Goal: Task Accomplishment & Management: Manage account settings

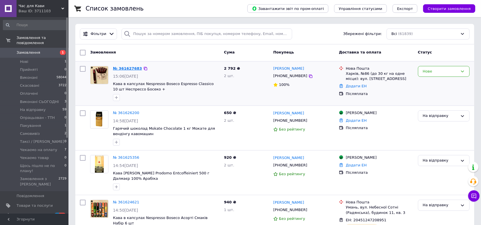
click at [130, 68] on link "№ 361627683" at bounding box center [127, 68] width 29 height 4
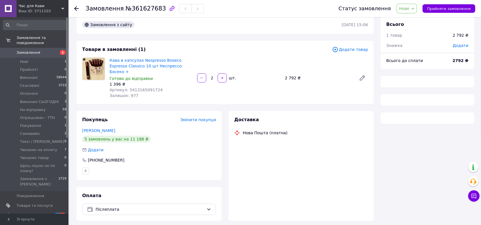
scroll to position [23, 0]
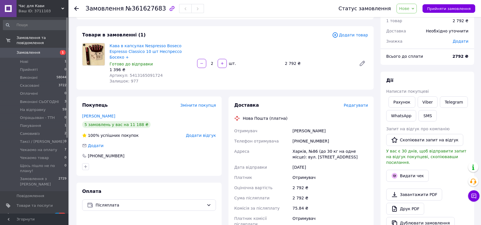
click at [106, 114] on link "Ратушна Вероніка" at bounding box center [98, 116] width 33 height 5
click at [315, 136] on div "+380968045372" at bounding box center [330, 141] width 78 height 10
copy div "380968045372"
click at [409, 7] on span "Нове" at bounding box center [404, 8] width 10 height 5
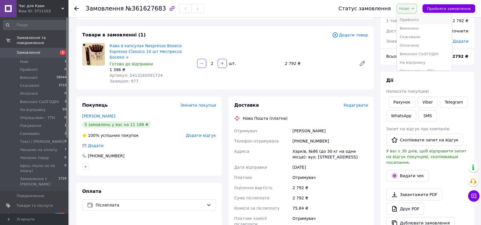
click at [414, 19] on li "Прийнято" at bounding box center [423, 20] width 55 height 9
click at [149, 73] on span "Артикул: 5413165091724" at bounding box center [135, 75] width 53 height 5
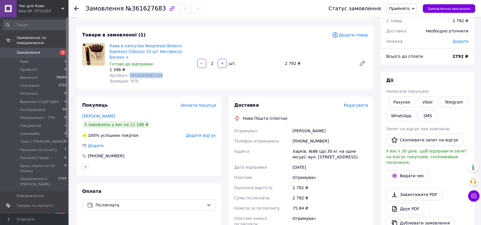
click at [149, 73] on span "Артикул: 5413165091724" at bounding box center [135, 75] width 53 height 5
copy span "5413165091724"
click at [367, 34] on span "Додати товар" at bounding box center [350, 35] width 36 height 6
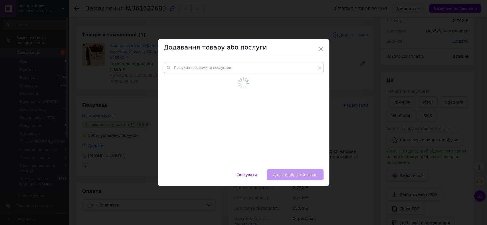
click at [269, 61] on div at bounding box center [243, 112] width 171 height 113
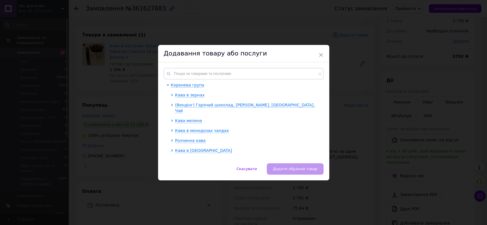
click at [268, 67] on div "Коренева група Кава в зернах (Вендінг) Гарячий шоколад, Сухе молоко, Капучино, …" at bounding box center [243, 112] width 171 height 101
click at [267, 67] on div "Коренева група Кава в зернах (Вендінг) Гарячий шоколад, Сухе молоко, Капучино, …" at bounding box center [243, 112] width 171 height 101
click at [266, 71] on input "text" at bounding box center [244, 73] width 160 height 11
paste input "5413165091724"
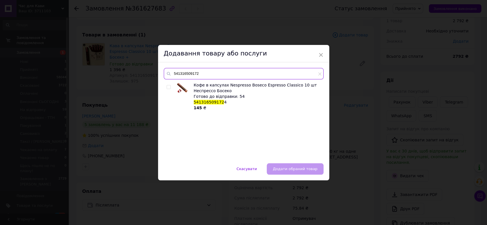
type input "541316509172"
click at [255, 2] on div "× Додавання товару або послуги 541316509172 Кофе в капсулах Nespresso Boseco Es…" at bounding box center [243, 112] width 487 height 225
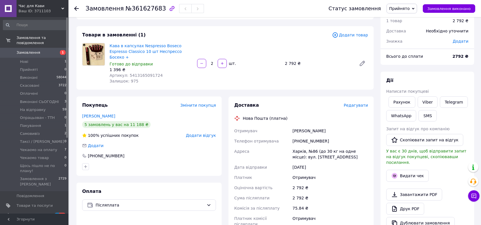
drag, startPoint x: 331, startPoint y: 35, endPoint x: 335, endPoint y: 35, distance: 4.6
click at [332, 35] on div "Товари в замовленні (1)" at bounding box center [207, 35] width 250 height 7
click at [337, 35] on icon at bounding box center [335, 35] width 6 height 6
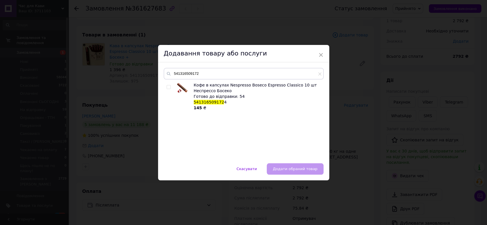
click at [207, 102] on span "541316509172" at bounding box center [209, 102] width 30 height 5
copy span "541316509172 4"
click at [435, 138] on div "× Додавання товару або послуги 541316509172 Кофе в капсулах Nespresso Boseco Es…" at bounding box center [243, 112] width 487 height 225
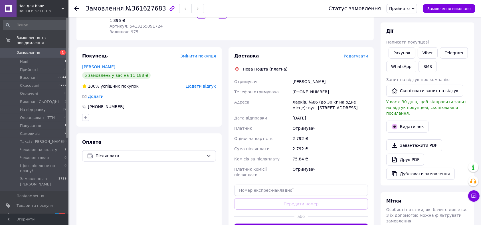
scroll to position [99, 0]
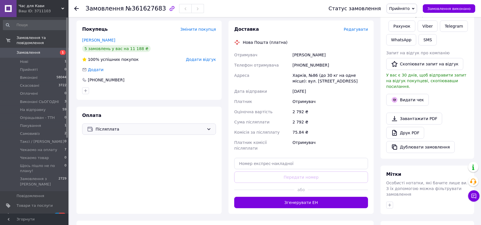
click at [118, 127] on div "Післяплата" at bounding box center [149, 129] width 134 height 11
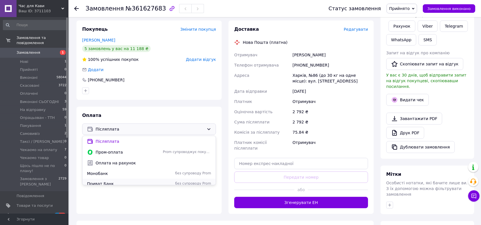
scroll to position [14, 0]
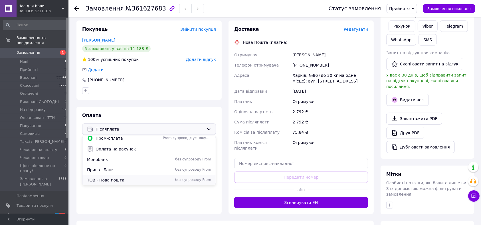
click at [132, 178] on span "ТОВ - Нова пошта" at bounding box center [124, 181] width 74 height 6
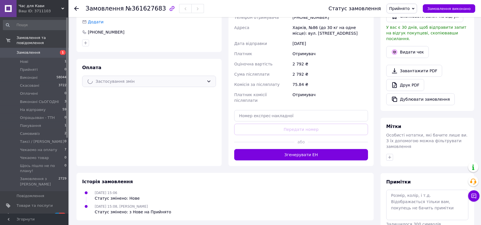
scroll to position [165, 0]
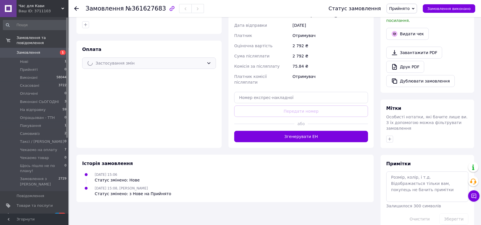
drag, startPoint x: 418, startPoint y: 191, endPoint x: 422, endPoint y: 184, distance: 7.6
click at [419, 190] on div "Примітки Залишилося 300 символів Очистити Зберегти" at bounding box center [427, 193] width 82 height 64
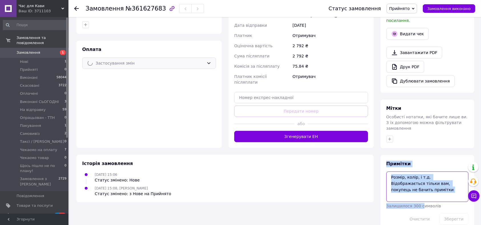
click at [422, 184] on textarea at bounding box center [427, 187] width 82 height 30
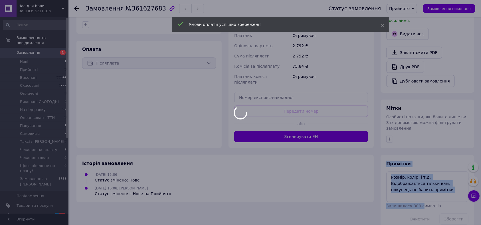
click at [423, 184] on div at bounding box center [240, 112] width 481 height 225
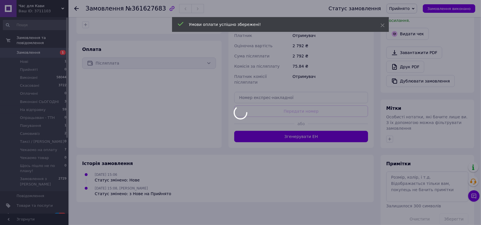
click at [423, 184] on div at bounding box center [240, 112] width 481 height 225
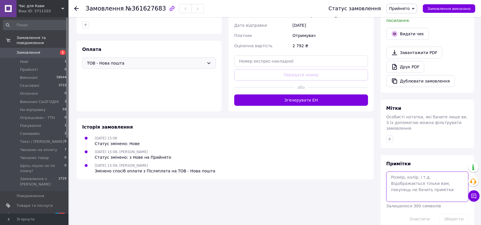
click at [423, 184] on textarea at bounding box center [427, 187] width 82 height 30
type textarea "ВКЛАСТИ ДОКУМЕНТИ ВІДПРАВКА З ТОВ"
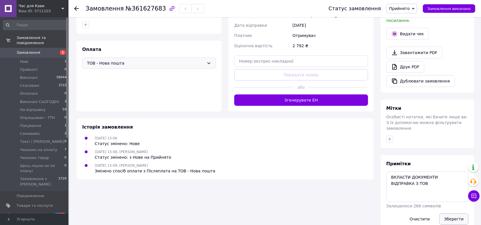
click at [454, 214] on button "Зберегти" at bounding box center [453, 219] width 29 height 11
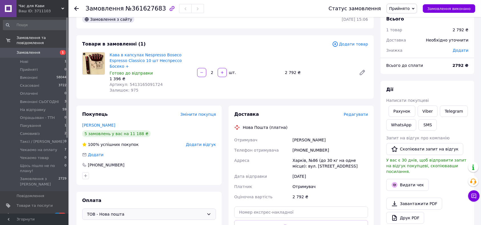
scroll to position [13, 0]
click at [293, 137] on div "Ратушна Вероніка" at bounding box center [330, 141] width 78 height 10
copy div "Ратушна"
drag, startPoint x: 285, startPoint y: 68, endPoint x: 237, endPoint y: 25, distance: 64.8
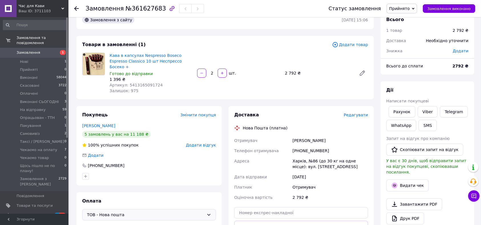
click at [284, 69] on div "2 792 ₴" at bounding box center [318, 73] width 72 height 8
drag, startPoint x: 301, startPoint y: 93, endPoint x: 301, endPoint y: 117, distance: 24.2
click at [302, 93] on div "Товари в замовленні (1) Додати товар Кава в капсулах Nespresso Boseco Espresso …" at bounding box center [224, 68] width 297 height 64
click at [296, 136] on div "Ратушна Вероніка" at bounding box center [330, 141] width 78 height 10
copy div "Ратушна Вероніка"
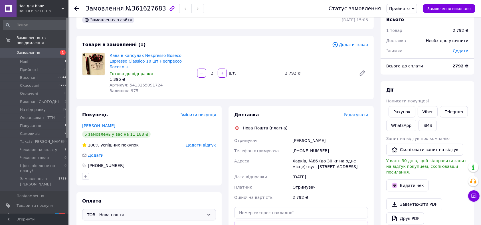
drag, startPoint x: 296, startPoint y: 130, endPoint x: 314, endPoint y: 132, distance: 18.9
click at [314, 136] on div "Ратушна Вероніка" at bounding box center [330, 141] width 78 height 10
click at [309, 125] on div "Нова Пошта (платна)" at bounding box center [301, 128] width 137 height 6
click at [308, 147] on div "+380968045372" at bounding box center [330, 151] width 78 height 10
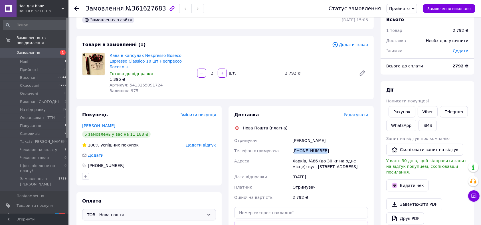
copy div "380968045372"
click at [252, 112] on span "Доставка" at bounding box center [246, 114] width 25 height 5
click at [132, 83] on span "Артикул: 5413165091724" at bounding box center [135, 85] width 53 height 5
click at [133, 83] on span "Артикул: 5413165091724" at bounding box center [135, 85] width 53 height 5
copy span "5413165091724"
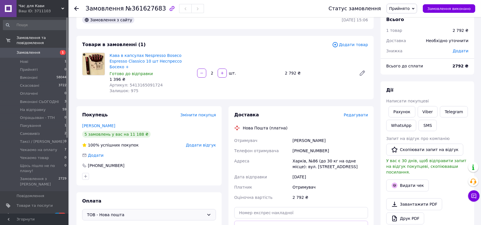
click at [351, 42] on span "Додати товар" at bounding box center [350, 45] width 36 height 6
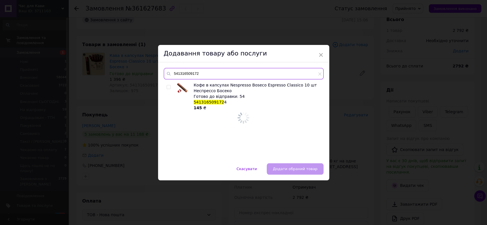
click at [255, 72] on input "541316509172" at bounding box center [244, 73] width 160 height 11
paste input "4"
type input "5413165091724"
click at [212, 105] on div "145 ₴" at bounding box center [257, 108] width 127 height 6
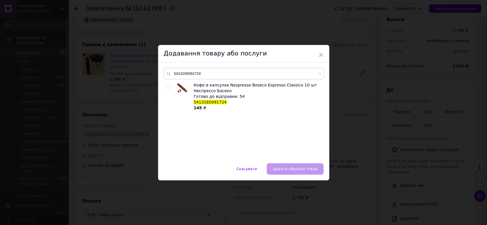
click at [212, 101] on span "5413165091724" at bounding box center [210, 102] width 33 height 5
copy span "5413165091724"
click at [380, 92] on div "× Додавання товару або послуги 5413165091724 Кофе в капсулах Nespresso Boseco E…" at bounding box center [243, 112] width 487 height 225
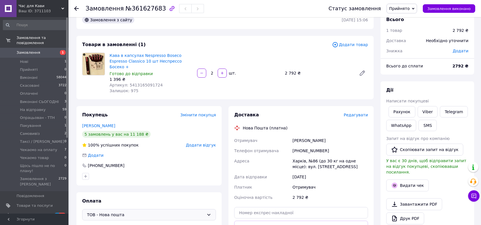
click at [288, 99] on div "Замовлення з сайту 12.09.2025 | 15:06 Товари в замовленні (1) Додати товар Кава…" at bounding box center [225, 197] width 304 height 372
click at [423, 47] on div "Знижка" at bounding box center [415, 51] width 66 height 13
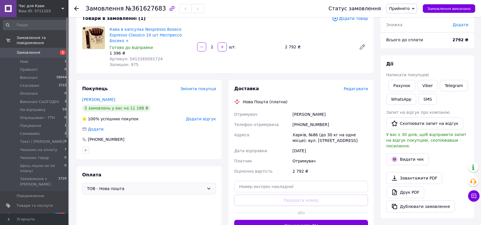
scroll to position [51, 0]
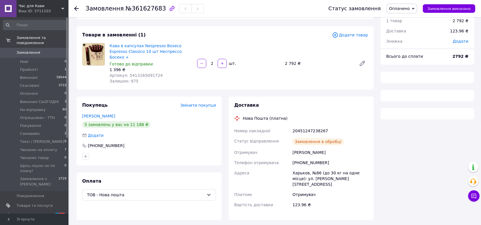
scroll to position [35, 0]
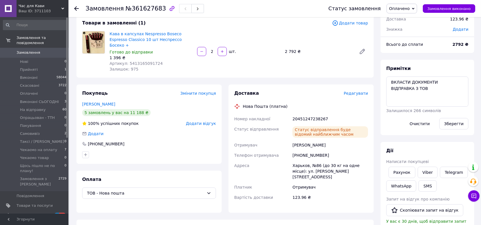
click at [150, 11] on span "№361627683" at bounding box center [145, 8] width 40 height 7
click at [149, 11] on span "№361627683" at bounding box center [145, 8] width 40 height 7
copy span "361627683"
click at [317, 114] on div "20451247238267" at bounding box center [330, 119] width 78 height 10
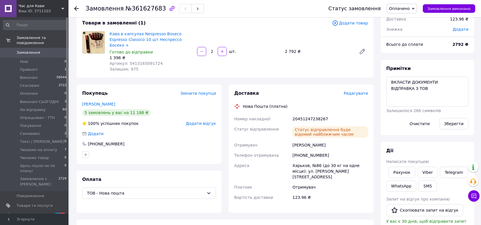
click at [311, 114] on div "20451247238267" at bounding box center [330, 119] width 78 height 10
copy div "20451247238267"
click at [431, 187] on button "SMS" at bounding box center [427, 186] width 18 height 11
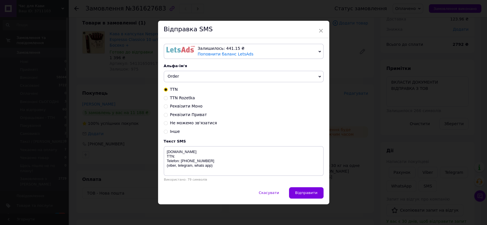
click at [194, 81] on span "Order" at bounding box center [244, 76] width 160 height 11
click at [0, 0] on li "Timecoffee" at bounding box center [0, 0] width 0 height 0
click at [184, 153] on textarea "timetocoffee.com.ua TTN: Telefon: 38073-20-536-20 (viber, telegram, whats app)" at bounding box center [244, 161] width 160 height 30
click at [184, 154] on textarea "timetocoffee.com.ua TTN: Telefon: 38073-20-536-20 (viber, telegram, whats app)" at bounding box center [244, 161] width 160 height 30
paste textarea "20451247238267"
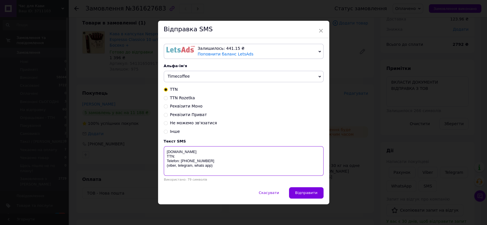
drag, startPoint x: 217, startPoint y: 158, endPoint x: 270, endPoint y: 171, distance: 54.5
click at [217, 158] on textarea "timetocoffee.com.ua TTN: Telefon: 38073-20-536-20 (viber, telegram, whats app)" at bounding box center [244, 161] width 160 height 30
paste textarea "20451247238267"
type textarea "timetocoffee.com.ua TTN: 20451247238267 Telefon: 38073-20-536-20 (viber, telegr…"
click at [308, 195] on span "Відправити" at bounding box center [306, 193] width 22 height 4
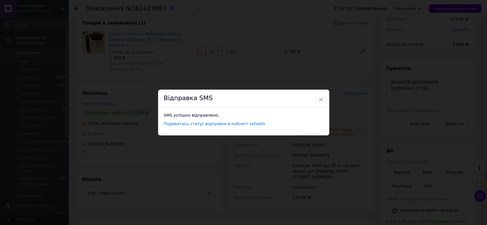
click at [365, 119] on div "× Відправка SMS SMS успішно відправлено. Подивитись статус відправки в кабінеті…" at bounding box center [243, 112] width 487 height 225
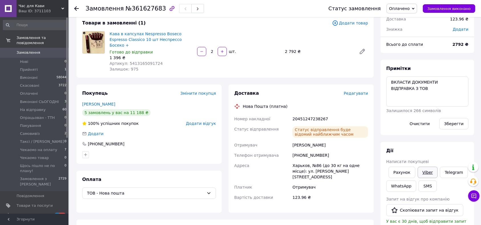
click at [422, 170] on link "Viber" at bounding box center [427, 172] width 20 height 11
click at [232, 113] on div "Доставка Редагувати Нова Пошта (платна) Номер накладної 20451247238267 Статус в…" at bounding box center [300, 149] width 145 height 129
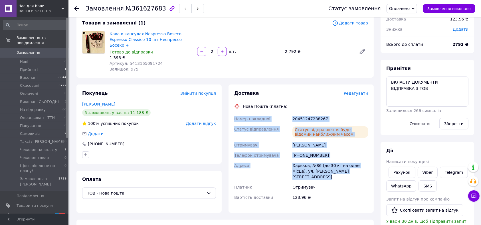
click at [294, 150] on div "+380968045372" at bounding box center [330, 155] width 78 height 10
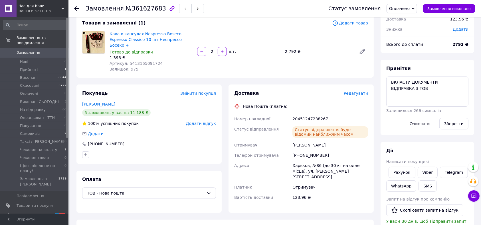
click at [244, 117] on span "Номер накладної" at bounding box center [252, 119] width 36 height 5
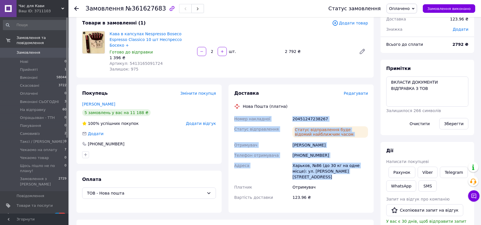
copy div "Номер накладної 20451247238267 Статус відправлення Статус відправлення буде від…"
drag, startPoint x: 246, startPoint y: 117, endPoint x: 363, endPoint y: 169, distance: 128.0
click at [363, 169] on div "Номер накладної 20451247238267 Статус відправлення Статус відправлення буде від…" at bounding box center [301, 158] width 136 height 89
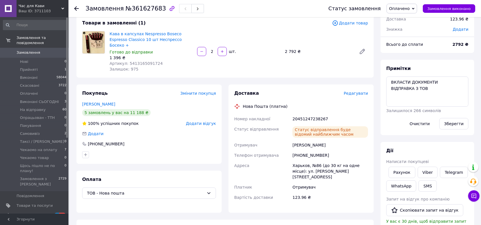
click at [151, 10] on span "№361627683" at bounding box center [145, 8] width 40 height 7
click at [150, 10] on span "№361627683" at bounding box center [145, 8] width 40 height 7
copy span "361627683"
click at [408, 8] on span "Оплачено" at bounding box center [399, 8] width 21 height 5
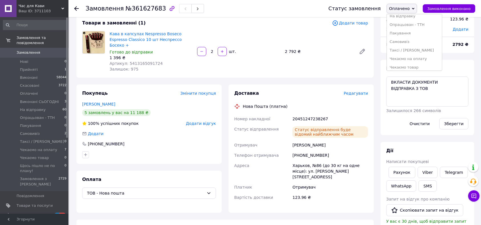
click at [417, 36] on li "Пакування" at bounding box center [413, 33] width 55 height 9
click at [52, 50] on span "Замовлення" at bounding box center [35, 52] width 36 height 5
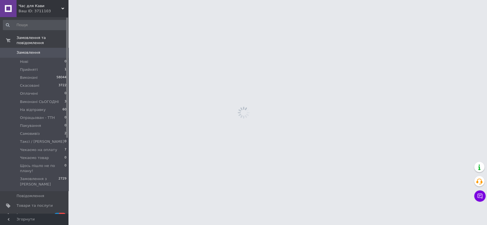
click at [52, 50] on span "Замовлення" at bounding box center [35, 52] width 36 height 5
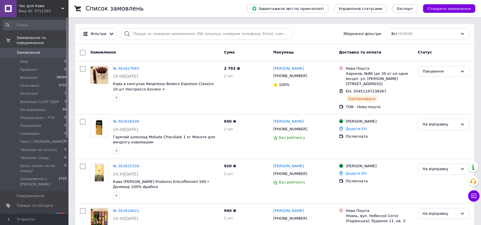
drag, startPoint x: 455, startPoint y: 10, endPoint x: 450, endPoint y: 15, distance: 7.5
click at [455, 10] on span "Створити замовлення" at bounding box center [448, 9] width 43 height 4
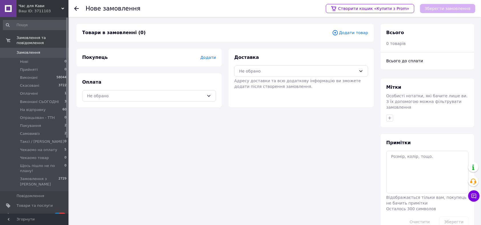
click at [359, 38] on div "Товари в замовленні (0) Додати товар" at bounding box center [224, 33] width 297 height 18
click at [356, 33] on span "Додати товар" at bounding box center [350, 33] width 36 height 6
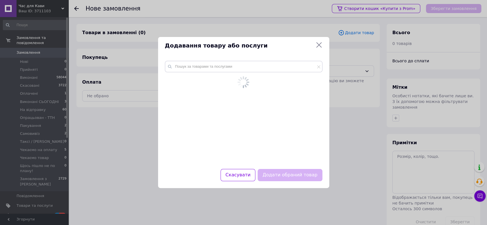
click at [237, 66] on input "text" at bounding box center [243, 66] width 157 height 11
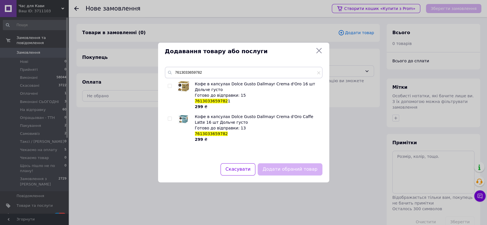
type input "7613033659782"
click at [242, 21] on div "Додавання товару або послуги 7613033659782 Кофе в капсулах Dolce Gusto Dallmayr…" at bounding box center [243, 112] width 487 height 225
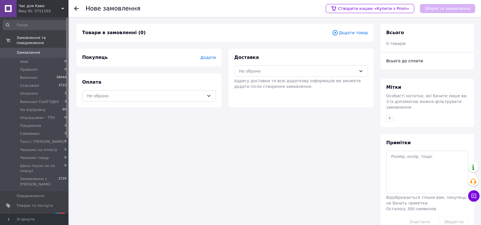
click at [37, 48] on link "Замовлення 0" at bounding box center [35, 53] width 70 height 10
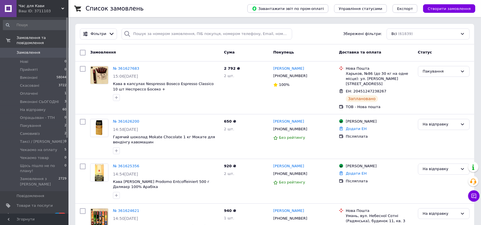
click at [214, 41] on div "Фільтри Збережені фільтри: Всі (61839)" at bounding box center [274, 34] width 398 height 21
click at [214, 36] on input "search" at bounding box center [206, 34] width 170 height 11
paste input "7613033659782"
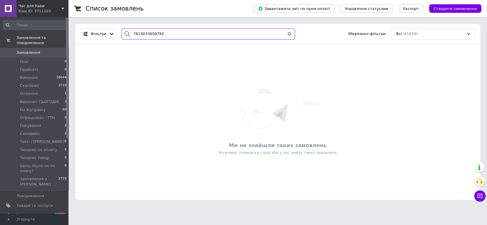
type input "7613033659782"
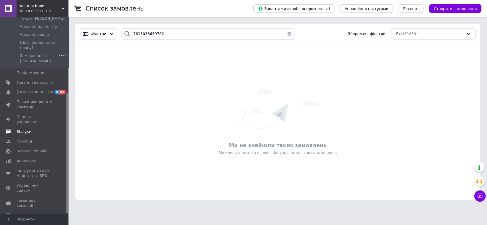
click at [43, 129] on span "Відгуки" at bounding box center [35, 131] width 36 height 5
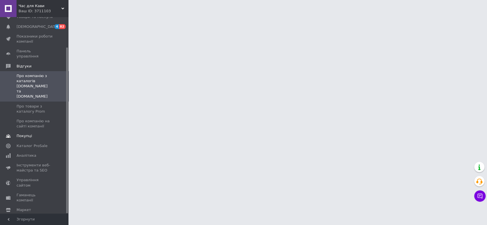
click at [47, 134] on span "Покупці" at bounding box center [35, 136] width 36 height 5
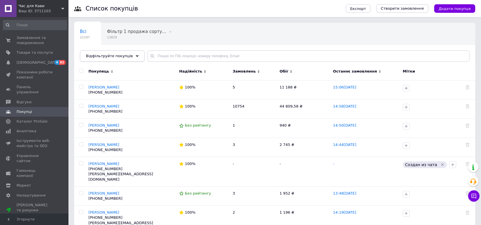
click at [96, 59] on div "Відфільтруйте покупців" at bounding box center [112, 55] width 65 height 11
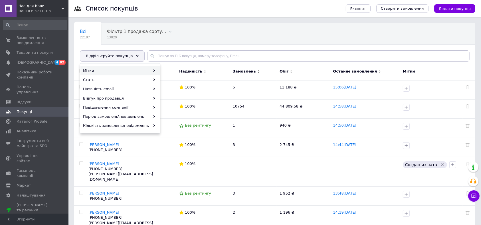
click at [122, 67] on div "Мітки" at bounding box center [119, 70] width 79 height 9
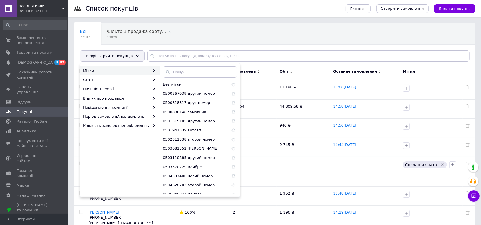
click at [152, 69] on div "Мітки" at bounding box center [119, 70] width 79 height 9
click at [173, 72] on input "text" at bounding box center [200, 71] width 74 height 11
paste input "7613033659782"
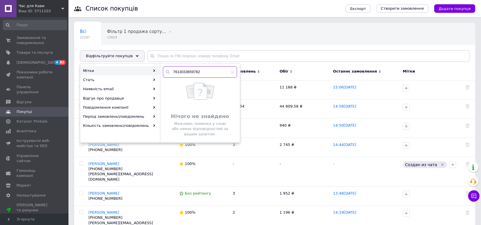
click at [184, 72] on input "7613033659782" at bounding box center [200, 71] width 74 height 11
paste input "+380664214450"
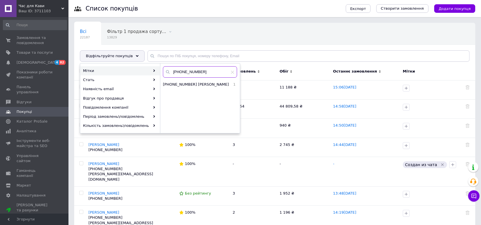
type input "+380664214450"
click at [180, 79] on div "+380664214450" at bounding box center [200, 73] width 80 height 14
click at [181, 83] on span "[PHONE_NUMBER] [PERSON_NAME]" at bounding box center [196, 84] width 67 height 5
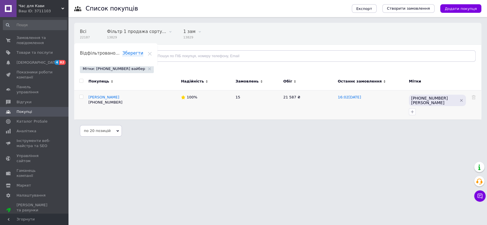
click at [109, 94] on td "МАТЮХОВ ОЛЕКСАНДР +380953819595" at bounding box center [132, 104] width 89 height 29
click at [109, 95] on span "МАТЮХОВ ОЛЕКСАНДР" at bounding box center [103, 97] width 31 height 4
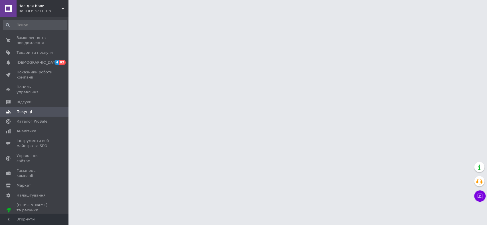
drag, startPoint x: 486, startPoint y: 21, endPoint x: 486, endPoint y: 26, distance: 4.6
click at [480, 14] on html "Час для Кави Ваш ID: 3711103 Сайт Час для Кави Кабінет покупця Перевірити стан …" at bounding box center [243, 7] width 487 height 14
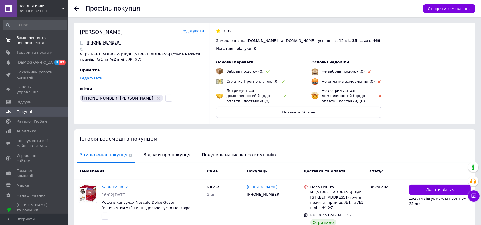
click at [39, 47] on link "Замовлення та повідомлення 0 0" at bounding box center [35, 40] width 70 height 15
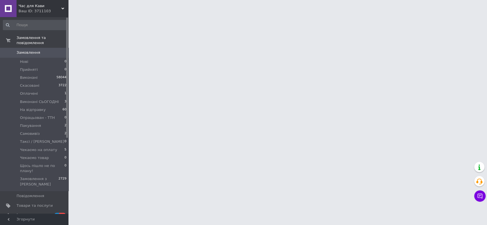
click at [39, 48] on link "Замовлення 0" at bounding box center [35, 53] width 70 height 10
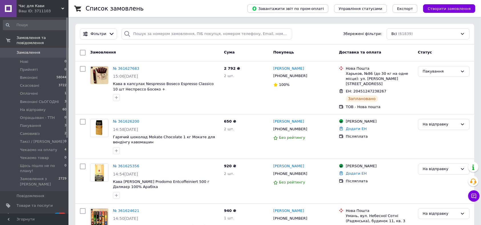
click at [321, 40] on div "Фільтри Збережені фільтри: Всі (61839)" at bounding box center [274, 34] width 398 height 21
drag, startPoint x: 351, startPoint y: 34, endPoint x: 378, endPoint y: 38, distance: 28.1
click at [377, 38] on div "Фільтри Збережені фільтри: Всі (61839)" at bounding box center [275, 34] width 394 height 11
click at [161, 34] on input "search" at bounding box center [206, 34] width 170 height 11
paste input "380953819595"
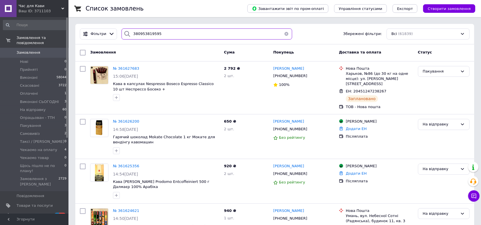
type input "380953819595"
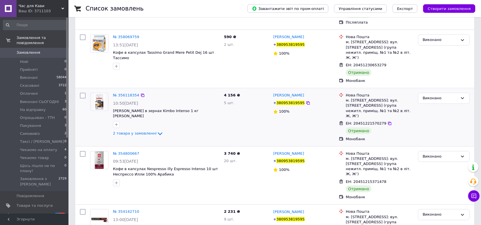
scroll to position [114, 0]
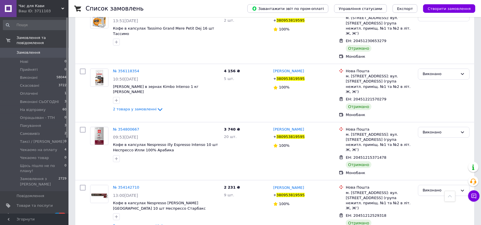
drag, startPoint x: 65, startPoint y: 46, endPoint x: 62, endPoint y: 47, distance: 3.8
click at [65, 50] on span "0" at bounding box center [61, 52] width 16 height 5
click at [61, 50] on span "0" at bounding box center [61, 52] width 16 height 5
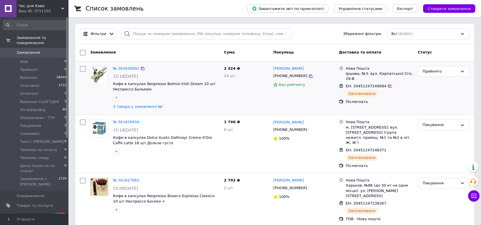
drag, startPoint x: 482, startPoint y: 0, endPoint x: 150, endPoint y: 103, distance: 346.7
click at [149, 107] on span "2 товара у замовленні" at bounding box center [135, 107] width 44 height 4
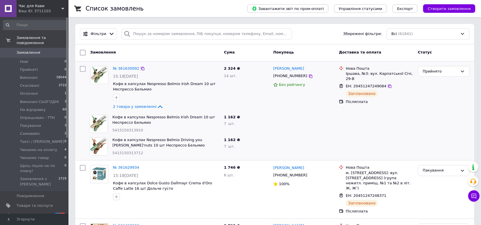
drag, startPoint x: 134, startPoint y: 76, endPoint x: 133, endPoint y: 72, distance: 4.8
click at [134, 75] on span "15:18, 12.09.2025" at bounding box center [125, 76] width 25 height 5
click at [132, 68] on link "№ 361630092" at bounding box center [126, 68] width 26 height 4
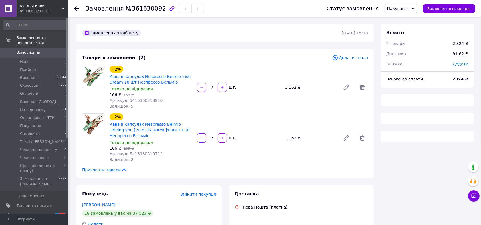
click at [158, 88] on div "Готово до відправки" at bounding box center [150, 89] width 83 height 6
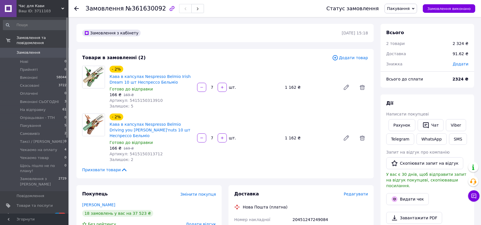
click at [154, 97] on div "166 ₴   169 ₴" at bounding box center [150, 95] width 83 height 6
click at [152, 98] on span "Артикул: 5415150313910" at bounding box center [135, 100] width 53 height 5
copy span "5415150313910"
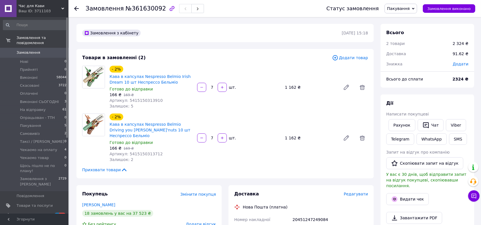
click at [298, 51] on div "Товари в замовленні (2) Додати товар - 2% Кава в капсулах Nespresso Belmio Iris…" at bounding box center [224, 114] width 297 height 130
click at [54, 48] on link "Замовлення 0" at bounding box center [35, 53] width 70 height 10
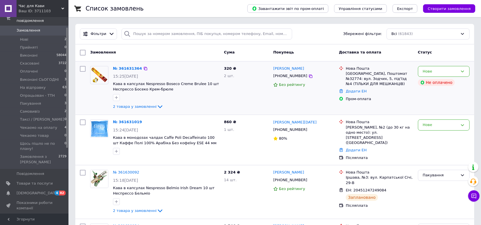
scroll to position [38, 0]
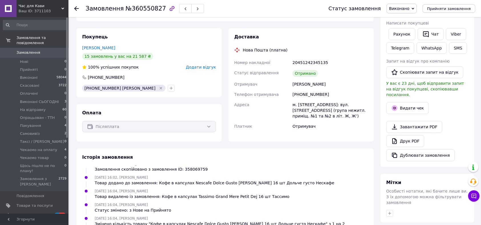
scroll to position [103, 0]
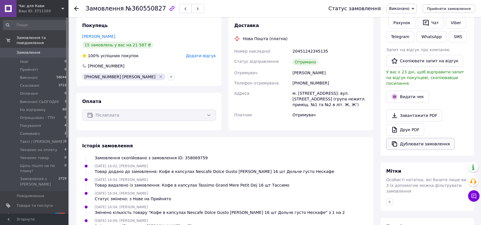
click at [399, 139] on button "Дублювати замовлення" at bounding box center [420, 144] width 68 height 12
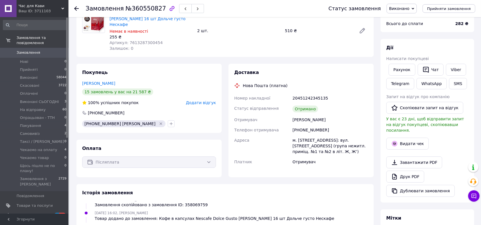
scroll to position [0, 0]
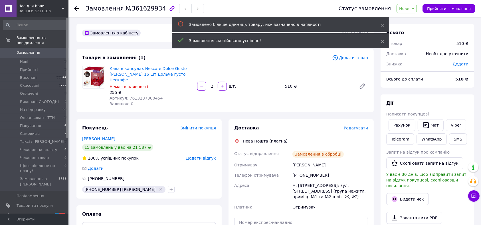
click at [361, 57] on span "Додати товар" at bounding box center [350, 58] width 36 height 6
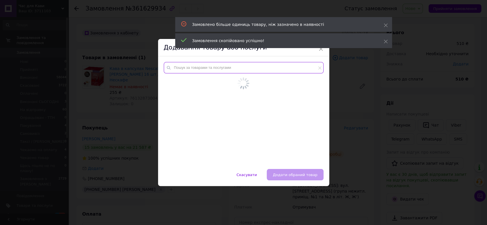
click at [228, 64] on input "text" at bounding box center [244, 67] width 160 height 11
click at [228, 68] on input "text" at bounding box center [244, 67] width 160 height 11
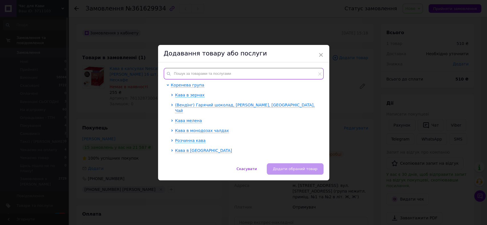
click at [192, 74] on input "text" at bounding box center [244, 73] width 160 height 11
paste input "7613033659782"
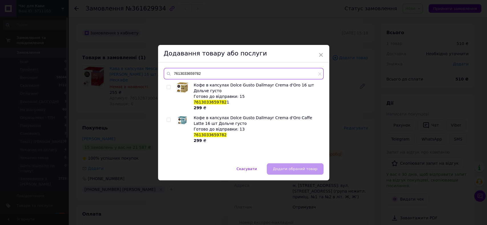
type input "7613033659782"
click at [169, 87] on div at bounding box center [168, 87] width 4 height 4
drag, startPoint x: 164, startPoint y: 120, endPoint x: 205, endPoint y: 123, distance: 40.3
click at [164, 120] on div "Кофе в капсулах Dolce Gusto Dallmayr Crema d'Oro 16 шт Дольче густо Готово до в…" at bounding box center [243, 120] width 159 height 76
click at [166, 117] on div at bounding box center [169, 129] width 6 height 29
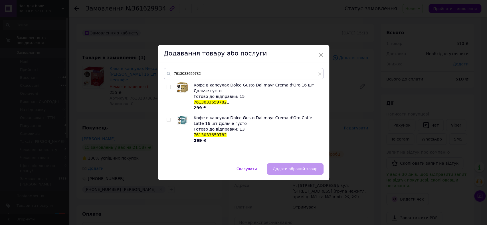
click at [167, 119] on input "checkbox" at bounding box center [168, 120] width 4 height 4
checkbox input "true"
click at [295, 170] on span "Додати обраний товар" at bounding box center [294, 169] width 44 height 4
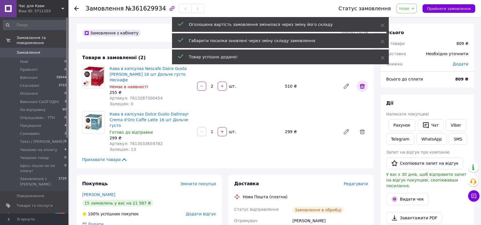
click at [365, 86] on icon at bounding box center [362, 86] width 7 height 7
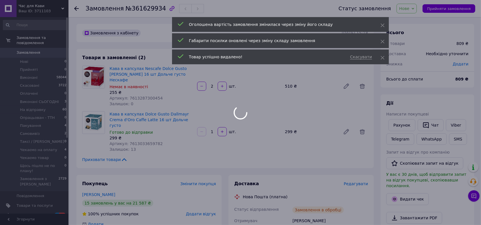
click at [219, 89] on body "Час для Кави Ваш ID: 3711103 Сайт Час для Кави Кабінет покупця Перевірити стан …" at bounding box center [240, 202] width 481 height 404
type input "1"
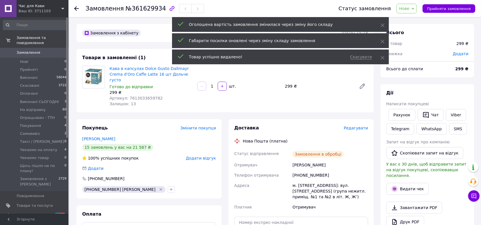
click at [209, 84] on input "1" at bounding box center [211, 86] width 9 height 4
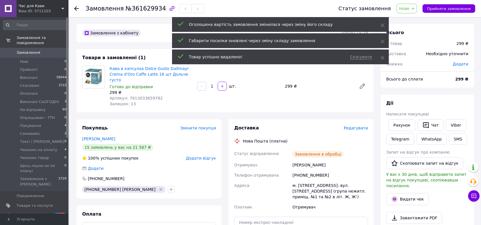
click at [212, 84] on input "1" at bounding box center [211, 86] width 9 height 4
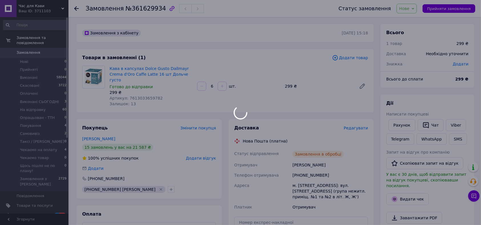
type input "6"
click at [424, 40] on div at bounding box center [240, 112] width 481 height 225
click at [395, 3] on div at bounding box center [240, 112] width 481 height 225
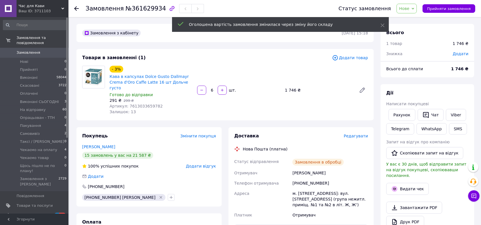
click at [409, 11] on span "Нове" at bounding box center [404, 8] width 10 height 5
click at [418, 22] on li "Прийнято" at bounding box center [423, 20] width 55 height 9
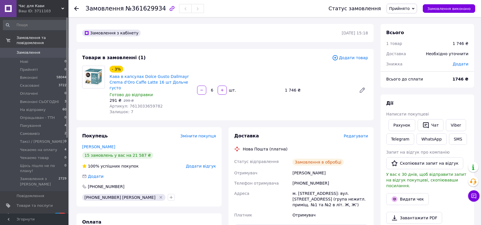
click at [141, 98] on div "291 ₴   299 ₴" at bounding box center [150, 101] width 83 height 6
copy span "299 ₴"
click at [156, 103] on div "Артикул: 7613033659782" at bounding box center [150, 106] width 83 height 6
click at [147, 104] on span "Артикул: 7613033659782" at bounding box center [135, 106] width 53 height 5
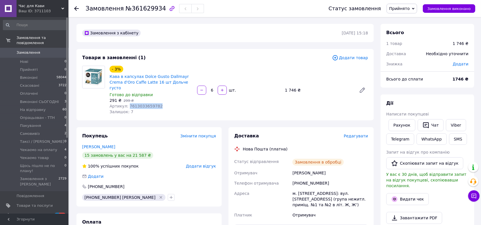
click at [147, 104] on span "Артикул: 7613033659782" at bounding box center [135, 106] width 53 height 5
copy span "7613033659782"
click at [273, 42] on div "Замовлення з кабінету 12.09.2025 | 15:18" at bounding box center [224, 33] width 297 height 18
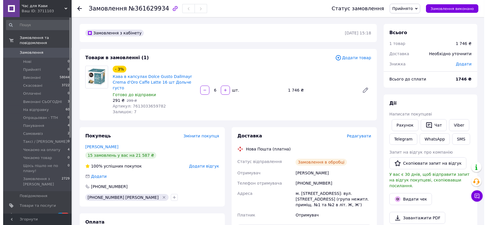
scroll to position [76, 0]
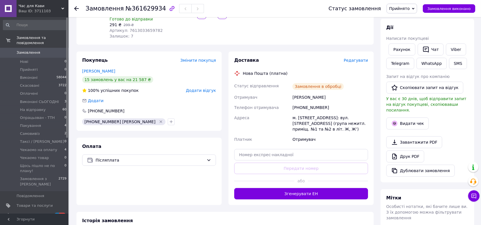
click at [354, 58] on span "Редагувати" at bounding box center [355, 60] width 24 height 5
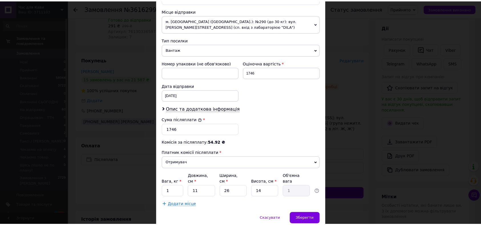
scroll to position [214, 0]
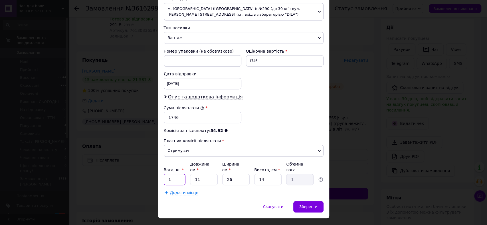
click at [178, 174] on input "1" at bounding box center [175, 179] width 22 height 11
type input "5"
click at [205, 174] on input "11" at bounding box center [203, 179] width 27 height 11
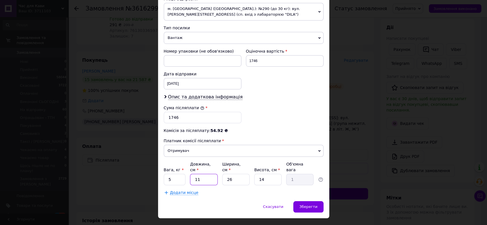
type input "4"
type input "0.36"
click at [205, 174] on input "4" at bounding box center [203, 179] width 27 height 11
type input "5"
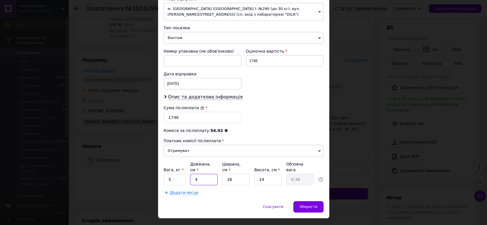
type input "0.46"
type input "50"
type input "4.55"
type input "50"
click at [228, 174] on input "26" at bounding box center [235, 179] width 27 height 11
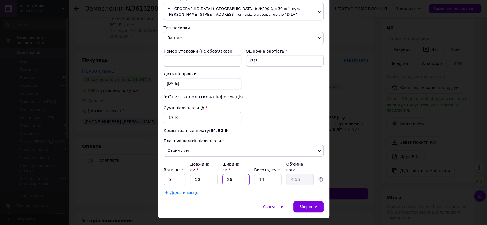
click at [228, 174] on input "26" at bounding box center [235, 179] width 27 height 11
type input "2"
type input "0.35"
click at [245, 174] on input "2" at bounding box center [235, 179] width 27 height 11
type input "2"
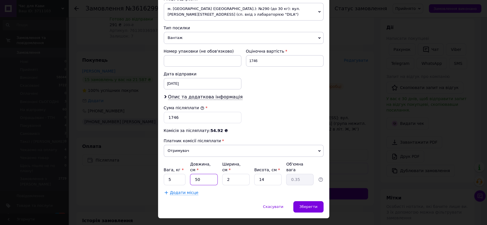
click at [198, 174] on input "50" at bounding box center [203, 179] width 27 height 11
type input "4"
type input "0.1"
type input "40"
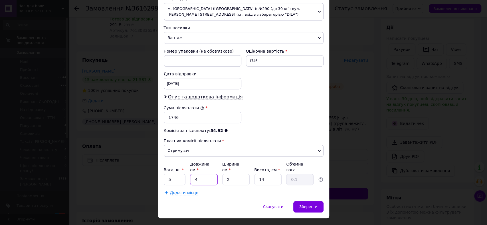
type input "0.28"
type input "40"
click at [236, 174] on input "2" at bounding box center [235, 179] width 27 height 11
type input "25"
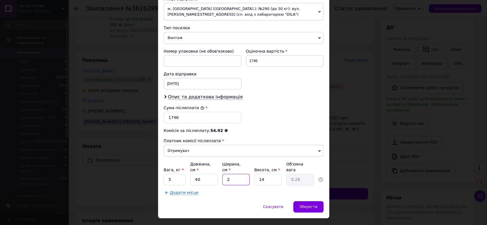
type input "3.5"
type input "25"
click at [259, 174] on input "14" at bounding box center [267, 179] width 27 height 11
type input "24"
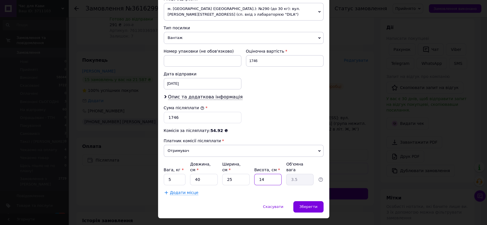
type input "6"
click at [262, 174] on input "24" at bounding box center [267, 179] width 27 height 11
type input "2"
type input "0.5"
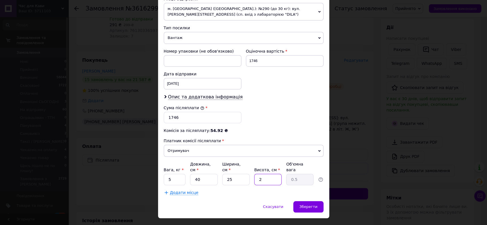
type input "20"
type input "5"
type input "20"
click at [305, 205] on span "Зберегти" at bounding box center [308, 207] width 18 height 4
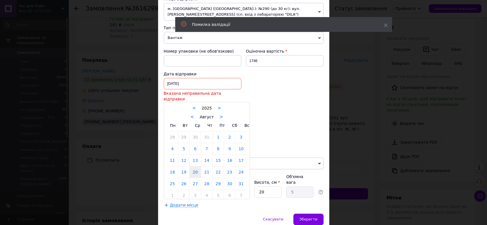
drag, startPoint x: 203, startPoint y: 76, endPoint x: 217, endPoint y: 89, distance: 18.2
click at [203, 78] on div "20.08.2025 < 2025 > < Август > Пн Вт Ср Чт Пт Сб Вс 28 29 30 31 1 2 3 4 5 6 7 8…" at bounding box center [203, 83] width 78 height 11
click at [218, 102] on div "< 2025 > < Август > Пн Вт Ср Чт Пт Сб Вс 28 29 30 31 1 2 3 4 5 6 7 8 9 10 11 12…" at bounding box center [207, 150] width 86 height 97
click at [219, 115] on link ">" at bounding box center [221, 117] width 4 height 5
click at [217, 143] on link "12" at bounding box center [217, 148] width 11 height 11
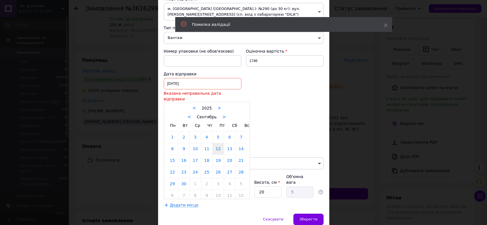
type input "12.09.2025"
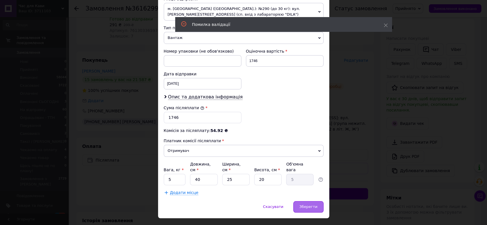
drag, startPoint x: 306, startPoint y: 189, endPoint x: 310, endPoint y: 189, distance: 4.0
click at [306, 202] on div "Зберегти" at bounding box center [308, 207] width 30 height 11
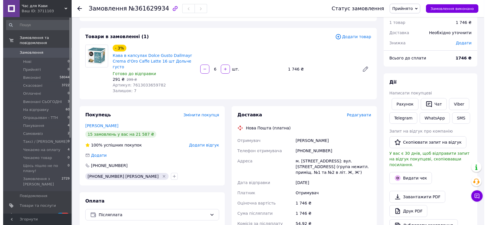
scroll to position [38, 0]
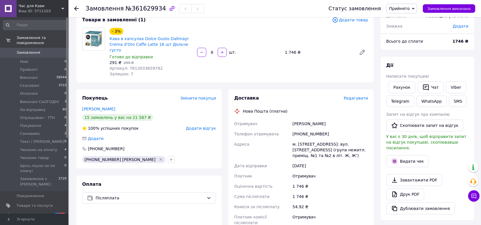
click at [357, 96] on span "Редагувати" at bounding box center [355, 98] width 24 height 5
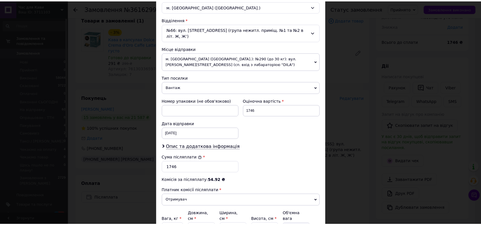
scroll to position [190, 0]
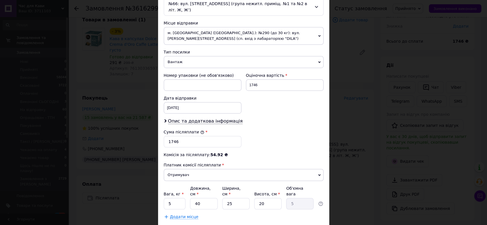
click at [348, 97] on div "× Редагування доставки Спосіб доставки Нова Пошта (платна) Платник Отримувач Ві…" at bounding box center [243, 112] width 487 height 225
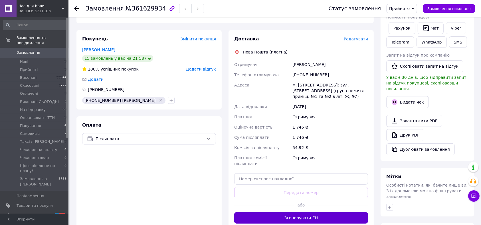
scroll to position [114, 0]
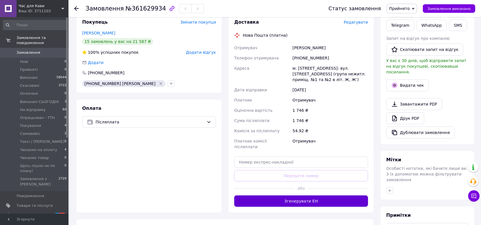
click at [282, 196] on button "Згенерувати ЕН" at bounding box center [301, 201] width 134 height 11
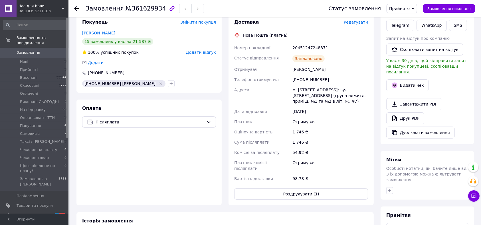
click at [234, 46] on span "Номер накладної" at bounding box center [252, 48] width 36 height 5
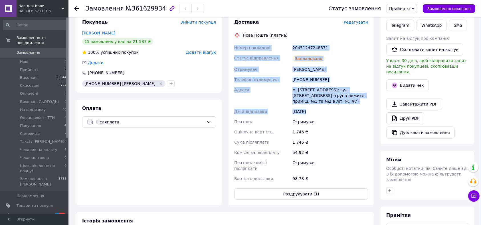
copy div "Номер накладної 20451247248371 Статус відправлення Заплановано Отримувач МАТЮХО…"
drag, startPoint x: 234, startPoint y: 41, endPoint x: 333, endPoint y: 107, distance: 119.4
click at [333, 107] on div "Номер накладної 20451247248371 Статус відправлення Заплановано Отримувач МАТЮХО…" at bounding box center [301, 113] width 136 height 141
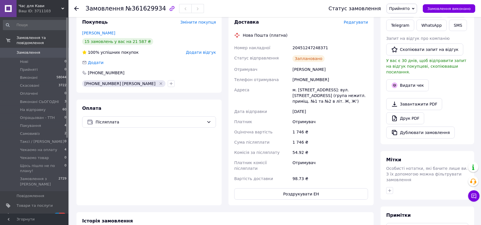
click at [126, 4] on div "Замовлення №361629934" at bounding box center [145, 9] width 118 height 10
copy span "361629934"
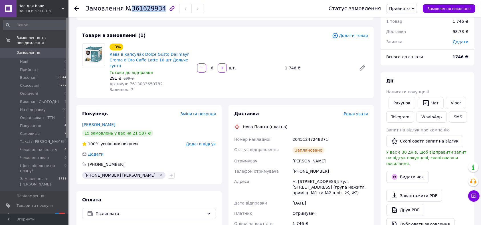
scroll to position [0, 0]
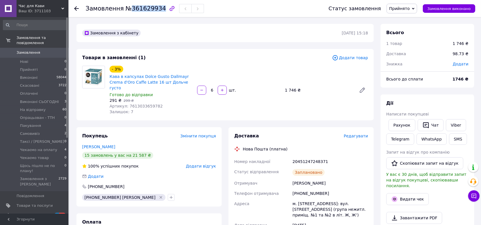
drag, startPoint x: 406, startPoint y: 8, endPoint x: 416, endPoint y: 14, distance: 12.0
click at [408, 8] on span "Прийнято" at bounding box center [399, 8] width 21 height 5
drag, startPoint x: 421, startPoint y: 32, endPoint x: 412, endPoint y: 43, distance: 13.8
click at [421, 32] on li "Пакування" at bounding box center [413, 33] width 55 height 9
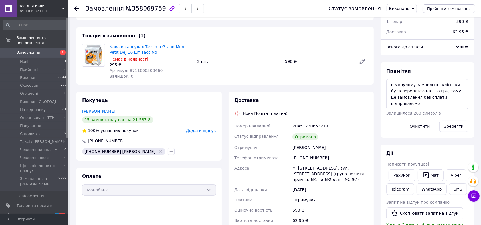
scroll to position [38, 0]
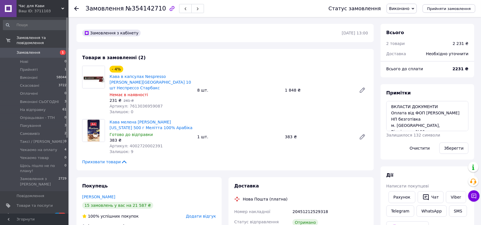
scroll to position [57, 0]
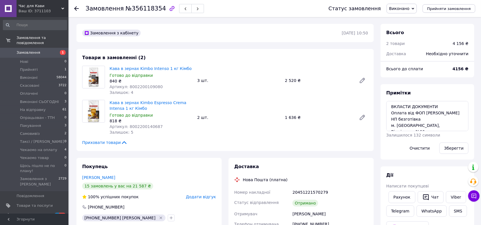
scroll to position [125, 0]
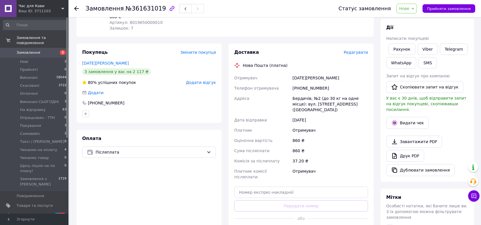
drag, startPoint x: 88, startPoint y: 60, endPoint x: 112, endPoint y: 67, distance: 24.8
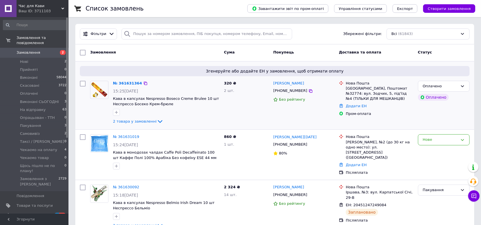
click at [329, 92] on div "+380632807276" at bounding box center [303, 91] width 62 height 7
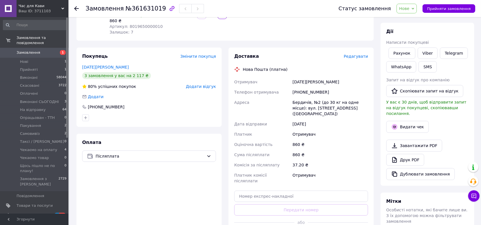
scroll to position [165, 0]
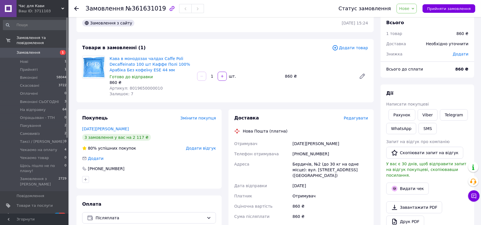
scroll to position [2, 0]
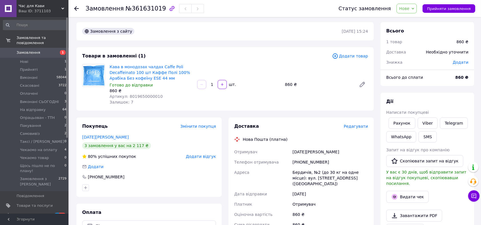
click at [410, 5] on span "Нове" at bounding box center [406, 9] width 20 height 10
click at [413, 20] on li "Прийнято" at bounding box center [423, 20] width 55 height 9
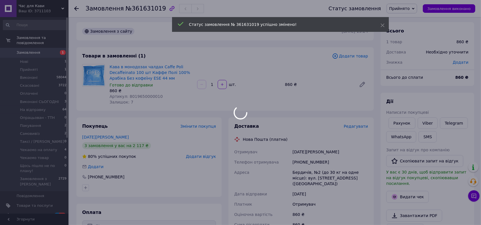
click at [131, 92] on div at bounding box center [240, 112] width 481 height 225
click at [133, 92] on div at bounding box center [240, 112] width 481 height 225
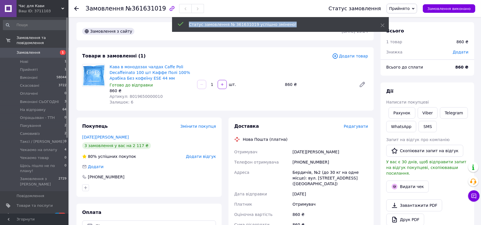
click at [133, 93] on body "Час для Кави Ваш ID: 3711103 Сайт Час для Кави Кабінет покупця Перевірити стан …" at bounding box center [240, 194] width 481 height 392
click at [133, 93] on div "860 ₴" at bounding box center [150, 91] width 83 height 6
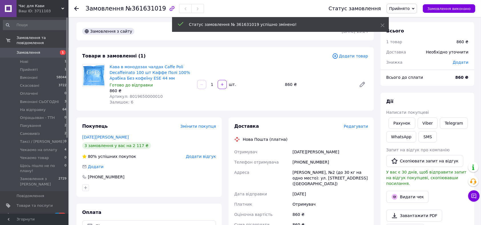
click at [134, 98] on span "Артикул: 8019650000010" at bounding box center [135, 96] width 53 height 5
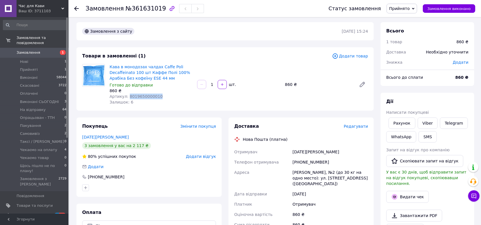
click at [134, 98] on span "Артикул: 8019650000010" at bounding box center [135, 96] width 53 height 5
copy span "8019650000010"
click at [142, 99] on div "Артикул: 8019650000010" at bounding box center [150, 97] width 83 height 6
click at [142, 97] on span "Артикул: 8019650000010" at bounding box center [135, 96] width 53 height 5
click at [143, 97] on span "Артикул: 8019650000010" at bounding box center [135, 96] width 53 height 5
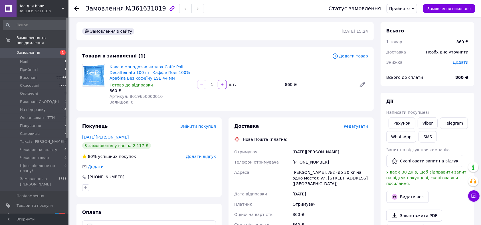
click at [306, 32] on div "Замовлення з сайту" at bounding box center [211, 31] width 261 height 9
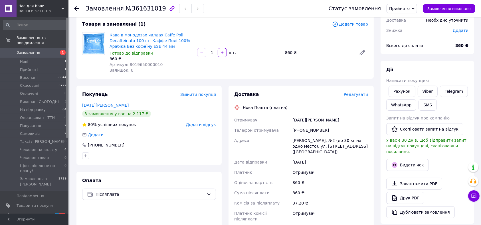
scroll to position [78, 0]
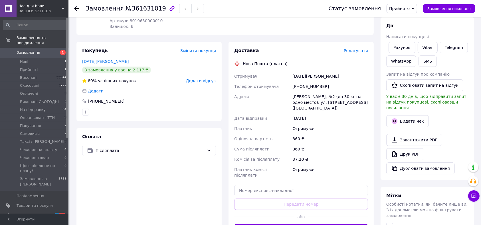
drag, startPoint x: 280, startPoint y: 27, endPoint x: 273, endPoint y: 63, distance: 36.9
click at [267, 63] on div "Доставка Редагувати Нова Пошта (платна) Отримувач Коляда Юля Телефон отримувача…" at bounding box center [301, 142] width 134 height 188
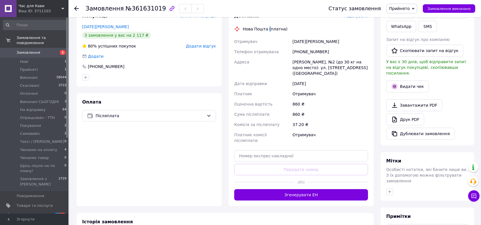
scroll to position [154, 0]
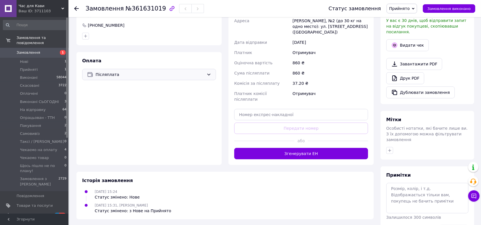
click at [158, 74] on span "Післяплата" at bounding box center [149, 75] width 109 height 6
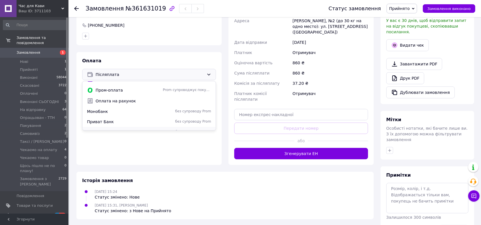
scroll to position [14, 0]
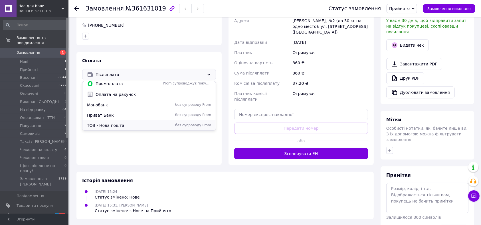
click at [145, 121] on div "ТОВ - Нова пошта без супроводу Prom" at bounding box center [148, 126] width 133 height 10
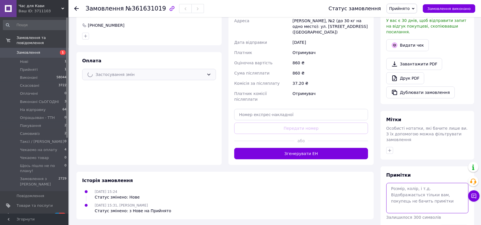
click at [426, 193] on textarea at bounding box center [427, 198] width 82 height 30
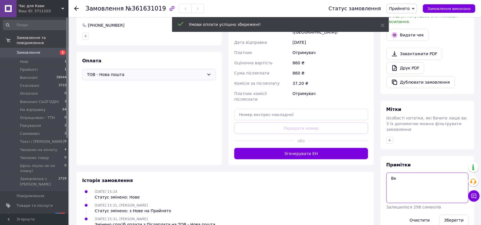
type textarea "В"
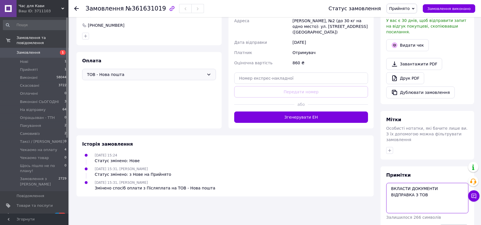
type textarea "ВКЛАСТИ ДОКУМЕНТИ ВІДПРАВКА З ТОВ"
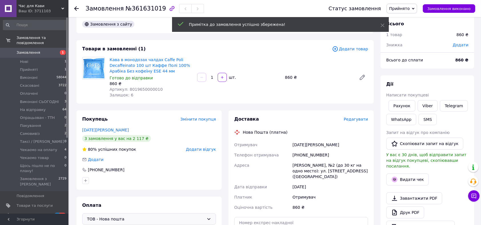
scroll to position [2, 0]
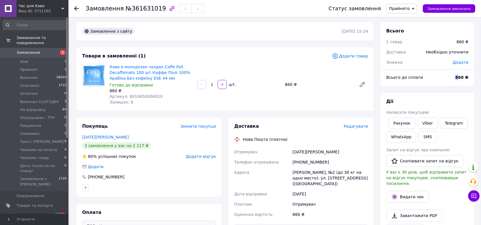
click at [459, 76] on b "860 ₴" at bounding box center [461, 77] width 13 height 5
drag, startPoint x: 279, startPoint y: 89, endPoint x: 301, endPoint y: 124, distance: 41.5
click at [281, 90] on div "1   шт." at bounding box center [238, 84] width 87 height 11
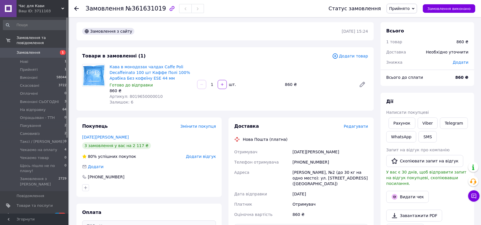
click at [294, 151] on div "[DATE][PERSON_NAME]" at bounding box center [330, 152] width 78 height 10
copy div "[DATE]"
drag, startPoint x: 292, startPoint y: 90, endPoint x: 310, endPoint y: 130, distance: 43.3
click at [294, 92] on div "Кава в монодозах чалдах Caffe Poli Decaffeinato 100 шт Каффе Полі 100% Арабіка …" at bounding box center [238, 84] width 263 height 43
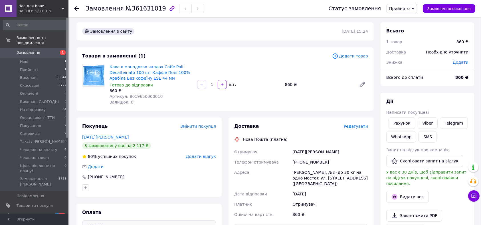
drag, startPoint x: 316, startPoint y: 144, endPoint x: 314, endPoint y: 149, distance: 5.3
click at [316, 145] on div "Доставка Редагувати Нова Пошта (платна) Отримувач Коляда Юля Телефон отримувача…" at bounding box center [301, 199] width 134 height 152
click at [312, 151] on div "Коляда Юля" at bounding box center [330, 152] width 78 height 10
copy div "Юля"
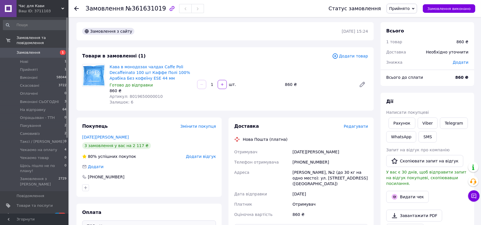
drag, startPoint x: 273, startPoint y: 112, endPoint x: 284, endPoint y: 141, distance: 31.8
click at [273, 111] on div "Замовлення з сайту 12.09.2025 | 15:24 Товари в замовленні (1) Додати товар Кава…" at bounding box center [225, 208] width 304 height 372
click at [301, 161] on div "[PHONE_NUMBER]" at bounding box center [330, 162] width 78 height 10
copy div "380635908226"
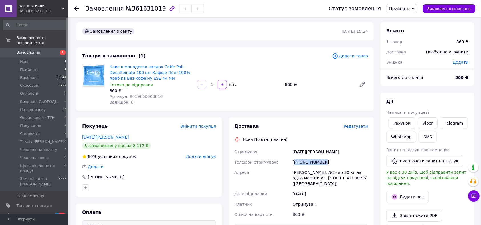
click at [298, 162] on div "[PHONE_NUMBER]" at bounding box center [330, 162] width 78 height 10
click at [286, 121] on div "Доставка Редагувати Нова Пошта (платна) Отримувач Коляда Юля Телефон отримувача…" at bounding box center [300, 199] width 145 height 163
drag, startPoint x: 96, startPoint y: 133, endPoint x: 96, endPoint y: 136, distance: 2.9
click at [95, 134] on div "Покупець Змінити покупця Коляда Юля 3 замовлення у вас на 2 117 ₴ 80% успішних …" at bounding box center [148, 158] width 145 height 80
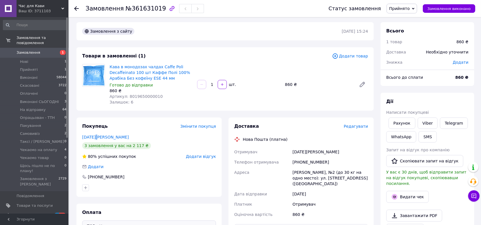
click at [97, 137] on link "Коляда Юля" at bounding box center [105, 137] width 47 height 5
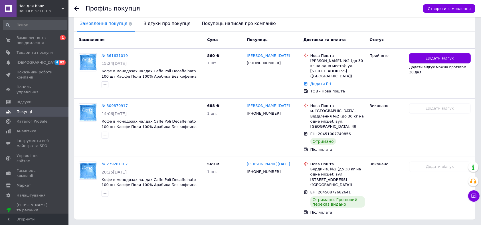
scroll to position [133, 0]
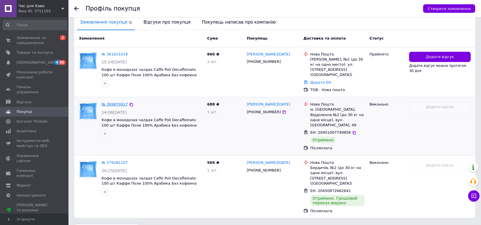
click at [112, 102] on link "№ 309870917" at bounding box center [114, 104] width 26 height 4
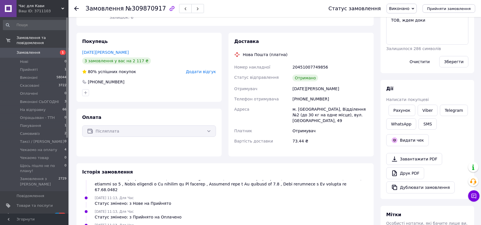
scroll to position [114, 0]
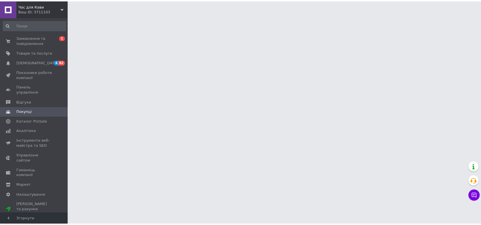
scroll to position [2, 0]
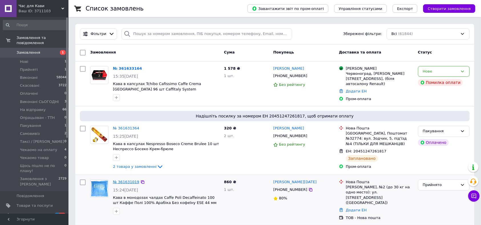
click at [122, 180] on link "№ 361631019" at bounding box center [126, 182] width 26 height 4
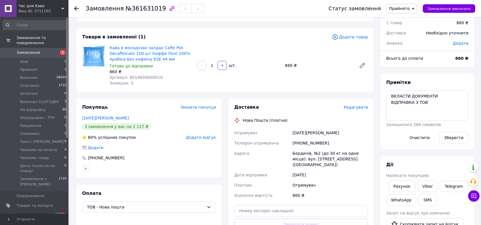
scroll to position [38, 0]
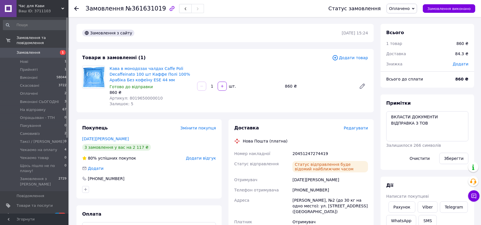
scroll to position [38, 0]
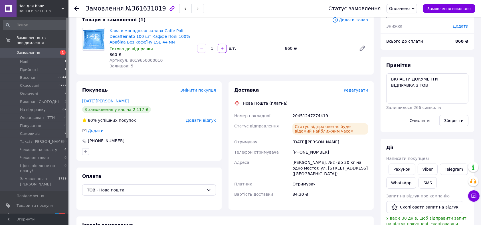
click at [312, 117] on div "20451247274419" at bounding box center [330, 116] width 78 height 10
copy div "20451247274419"
click at [433, 181] on button "SMS" at bounding box center [427, 183] width 18 height 11
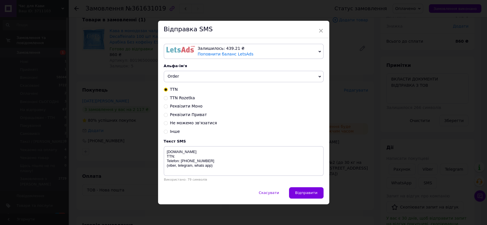
click at [198, 72] on span "Order" at bounding box center [244, 76] width 160 height 11
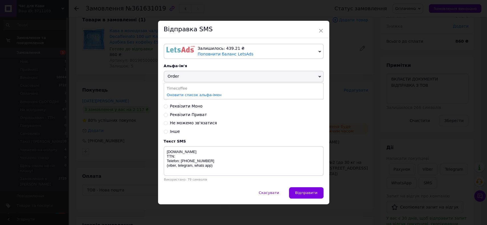
click at [184, 83] on ul "Timecoffee Оновити список альфа-імен" at bounding box center [244, 91] width 160 height 17
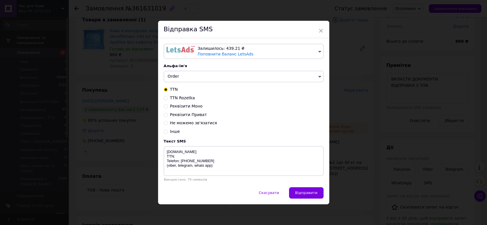
drag, startPoint x: 184, startPoint y: 86, endPoint x: 185, endPoint y: 79, distance: 7.1
click at [184, 86] on div "Залишилось: 439.21 ₴ Поповнити баланс LetsAds Підключити SMSClub Альфа-ім'я Ord…" at bounding box center [243, 112] width 171 height 149
click at [186, 86] on div "Залишилось: 439.21 ₴ Поповнити баланс LetsAds Підключити SMSClub Альфа-ім'я Ord…" at bounding box center [243, 112] width 171 height 149
drag, startPoint x: 186, startPoint y: 80, endPoint x: 186, endPoint y: 86, distance: 5.7
click at [186, 80] on span "Order" at bounding box center [244, 76] width 160 height 11
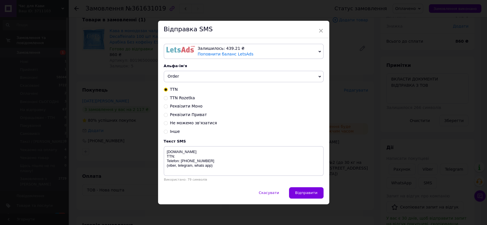
click at [0, 0] on li "Timecoffee" at bounding box center [0, 0] width 0 height 0
drag, startPoint x: 183, startPoint y: 165, endPoint x: 183, endPoint y: 158, distance: 6.3
click at [183, 163] on textarea "[DOMAIN_NAME] TTN: Telefon: [PHONE_NUMBER] (viber, telegram, whats app)" at bounding box center [244, 161] width 160 height 30
click at [183, 158] on textarea "[DOMAIN_NAME] TTN: Telefon: [PHONE_NUMBER] (viber, telegram, whats app)" at bounding box center [244, 161] width 160 height 30
paste textarea "20451247274419"
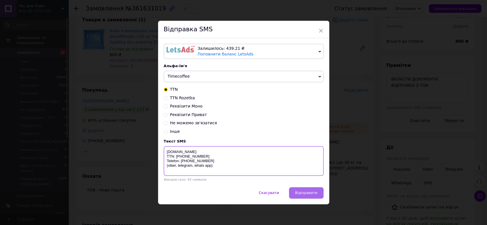
type textarea "timetocoffee.com.ua TTN: 20451247274419 Telefon: 38073-20-536-20 (viber, telegr…"
click at [302, 188] on button "Відправити" at bounding box center [306, 193] width 34 height 11
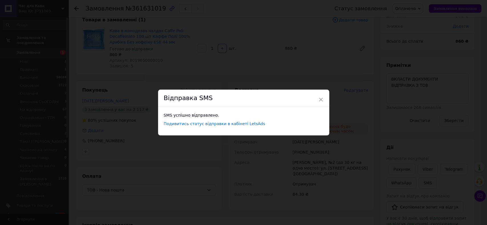
drag, startPoint x: 372, startPoint y: 65, endPoint x: 162, endPoint y: 27, distance: 213.3
click at [370, 65] on div "× Відправка SMS SMS успішно відправлено. Подивитись статус відправки в кабінеті…" at bounding box center [243, 112] width 487 height 225
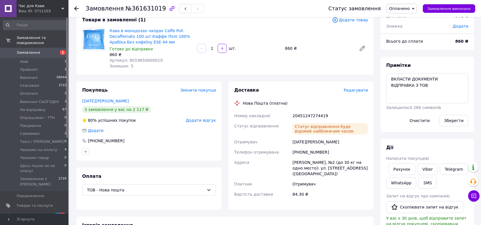
click at [134, 6] on span "№361631019" at bounding box center [145, 8] width 40 height 7
copy span "361631019"
click at [178, 225] on html "Час для Кави Ваш ID: 3711103 Сайт Час для Кави Кабінет покупця Перевірити стан …" at bounding box center [240, 163] width 481 height 403
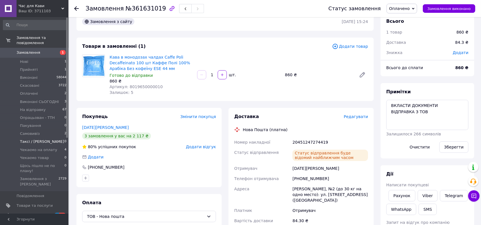
scroll to position [0, 0]
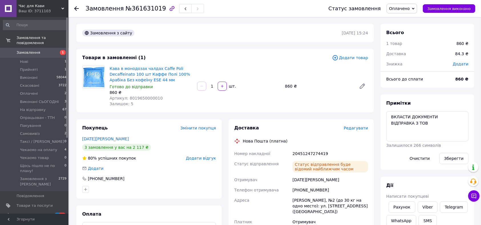
click at [404, 4] on div "Статус замовлення Оплачено Прийнято Виконано Скасовано Виконані СЬОГОДНІ На від…" at bounding box center [396, 8] width 158 height 17
click at [408, 6] on span "Оплачено" at bounding box center [399, 8] width 21 height 5
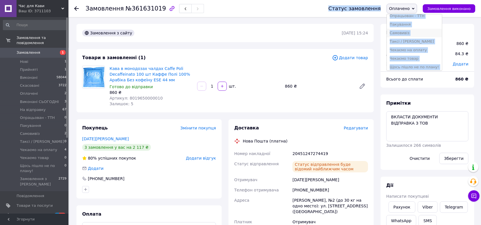
scroll to position [49, 0]
click at [418, 24] on li "Пакування" at bounding box center [413, 22] width 55 height 9
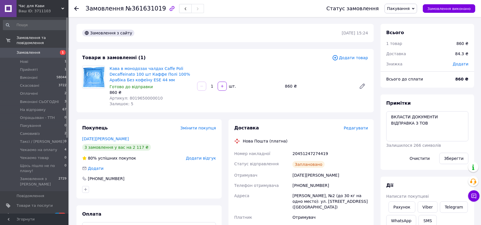
click at [35, 51] on link "Замовлення 1" at bounding box center [35, 53] width 70 height 10
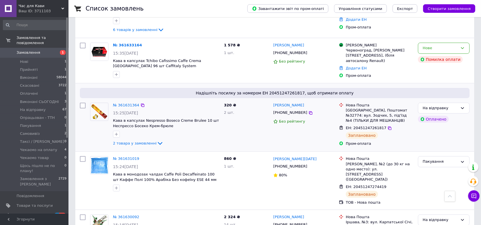
click at [23, 148] on span "Чекаємо на оплату" at bounding box center [38, 150] width 37 height 5
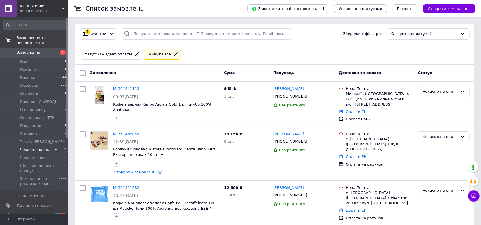
click at [44, 42] on link "Замовлення та повідомлення" at bounding box center [35, 40] width 70 height 15
click at [44, 42] on span "Замовлення та повідомлення" at bounding box center [43, 40] width 52 height 10
click at [45, 48] on link "Замовлення 1" at bounding box center [35, 53] width 70 height 10
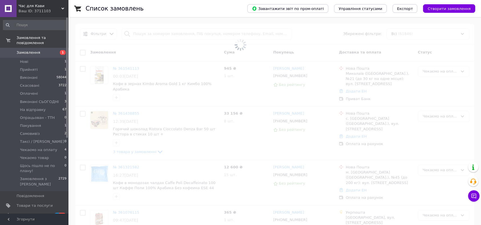
drag, startPoint x: 45, startPoint y: 48, endPoint x: 51, endPoint y: 57, distance: 10.5
click at [46, 50] on span "Замовлення" at bounding box center [35, 52] width 36 height 5
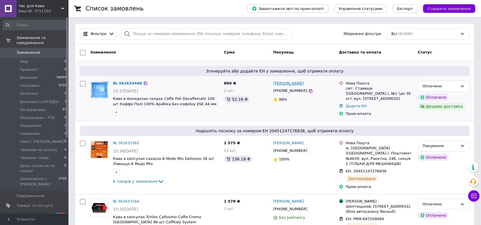
click at [291, 84] on link "[PERSON_NAME]" at bounding box center [288, 83] width 31 height 5
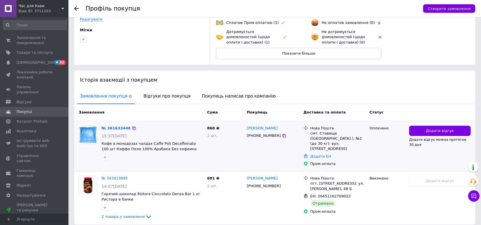
scroll to position [76, 0]
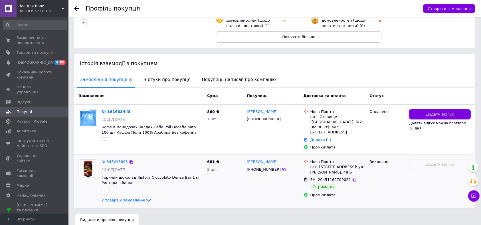
click at [114, 198] on span "2 товара у замовленні" at bounding box center [123, 200] width 44 height 4
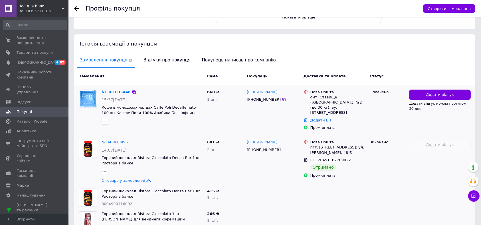
scroll to position [84, 0]
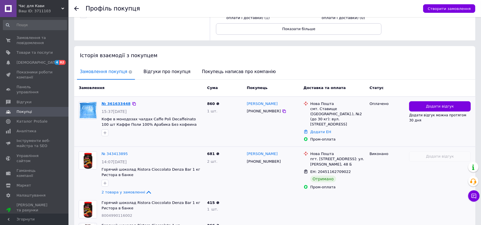
click at [116, 102] on link "№ 361633448" at bounding box center [115, 104] width 29 height 4
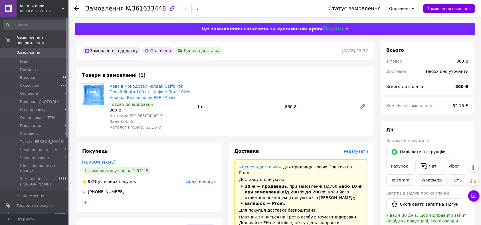
click at [414, 11] on span "Оплачено" at bounding box center [401, 9] width 30 height 10
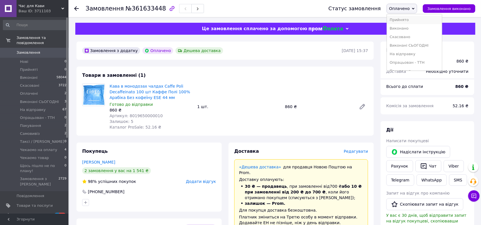
click at [410, 17] on li "Прийнято" at bounding box center [413, 20] width 55 height 9
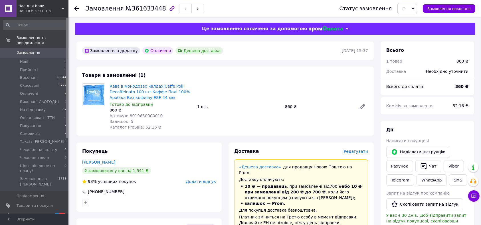
click at [131, 116] on span "Артикул: 8019650000010" at bounding box center [135, 116] width 53 height 5
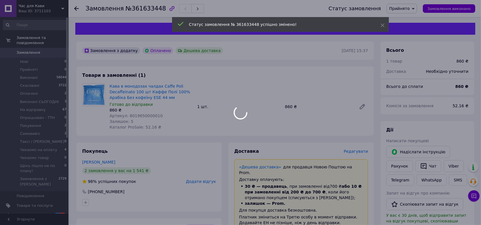
click at [132, 116] on span "Артикул: 8019650000010" at bounding box center [135, 116] width 53 height 5
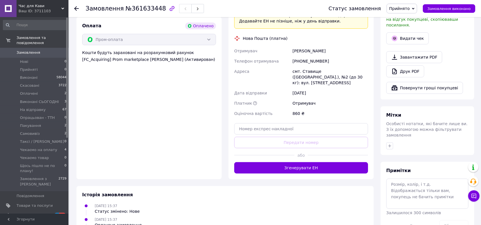
scroll to position [219, 0]
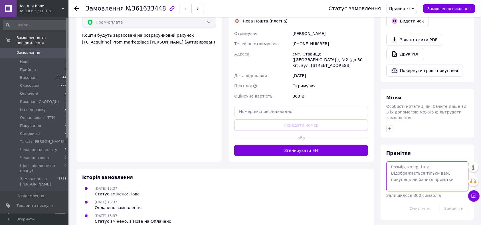
drag, startPoint x: 410, startPoint y: 159, endPoint x: 411, endPoint y: 162, distance: 3.1
click at [411, 162] on textarea at bounding box center [427, 177] width 82 height 30
type textarea "скинула"
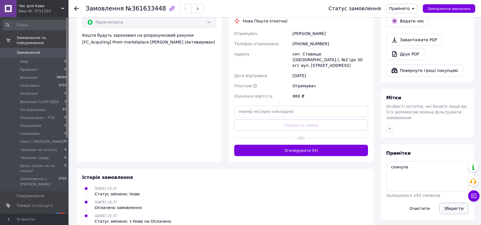
click at [452, 203] on button "Зберегти" at bounding box center [453, 208] width 29 height 11
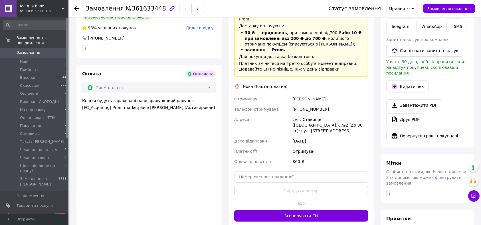
scroll to position [105, 0]
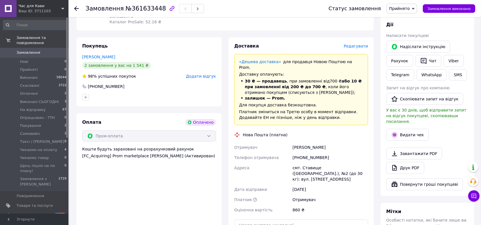
click at [44, 50] on span "Замовлення" at bounding box center [35, 52] width 36 height 5
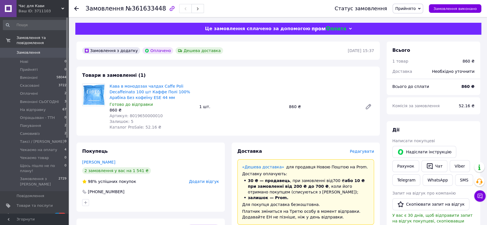
click at [44, 50] on span "Замовлення" at bounding box center [35, 52] width 36 height 5
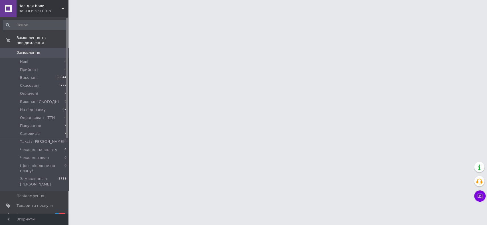
click at [44, 50] on span "Замовлення" at bounding box center [35, 52] width 36 height 5
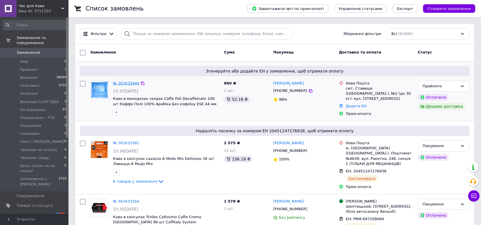
click at [122, 85] on link "№ 361633448" at bounding box center [126, 83] width 26 height 4
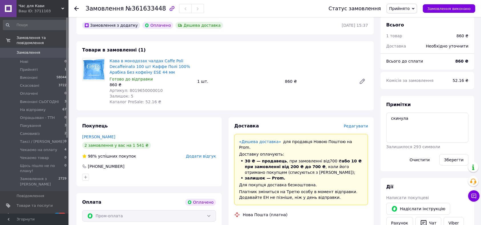
scroll to position [26, 0]
drag, startPoint x: 84, startPoint y: 179, endPoint x: 98, endPoint y: 182, distance: 14.0
click at [84, 179] on icon "button" at bounding box center [85, 177] width 5 height 5
click at [132, 190] on input "text" at bounding box center [117, 192] width 64 height 11
type input "0502291567 другий номер"
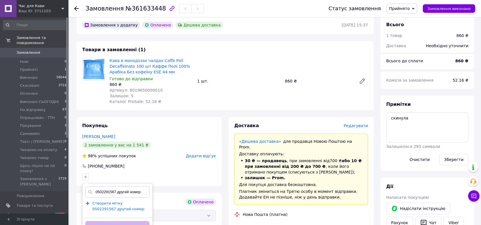
click at [119, 206] on span "Створити мітку 0502291567 другий номер" at bounding box center [118, 207] width 52 height 10
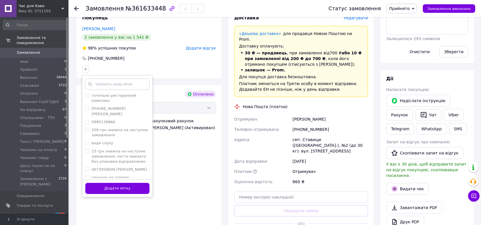
scroll to position [178, 0]
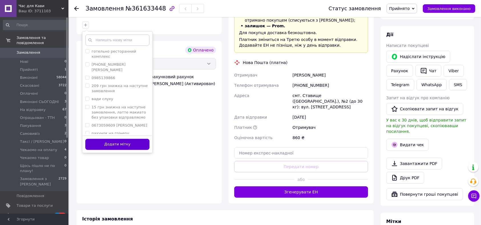
click at [136, 145] on button "Додати мітку" at bounding box center [117, 144] width 64 height 11
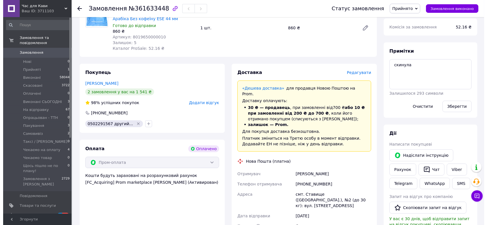
scroll to position [26, 0]
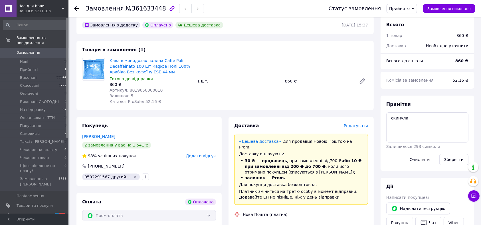
click at [366, 128] on span "Редагувати" at bounding box center [355, 126] width 24 height 5
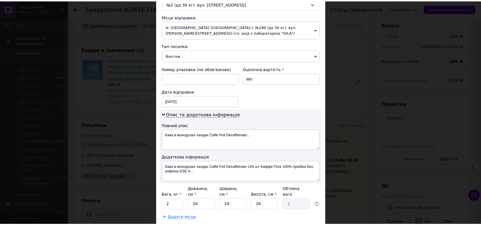
scroll to position [221, 0]
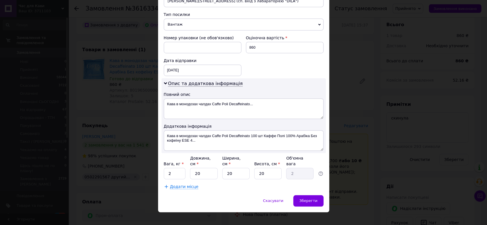
click at [373, 174] on div "× Редагування доставки Спосіб доставки Нова Пошта (платна) Платник Отримувач Ві…" at bounding box center [243, 112] width 487 height 225
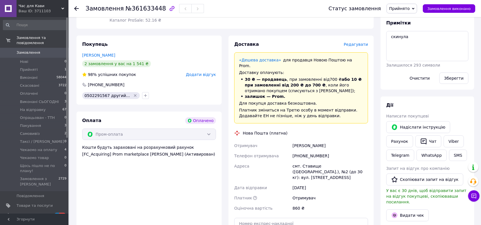
scroll to position [140, 0]
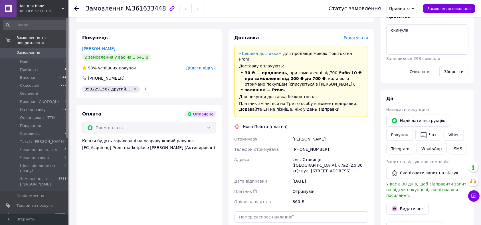
scroll to position [102, 0]
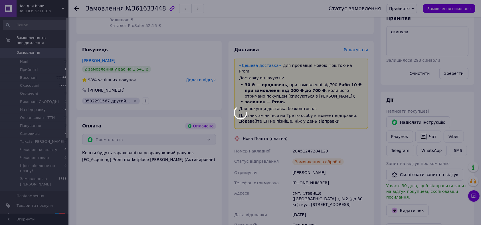
click at [315, 149] on div at bounding box center [240, 112] width 481 height 225
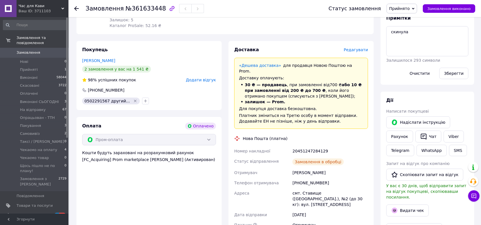
click at [315, 146] on div "20451247284129" at bounding box center [330, 151] width 78 height 10
copy div "20451247284129"
click at [457, 149] on button "SMS" at bounding box center [458, 150] width 18 height 11
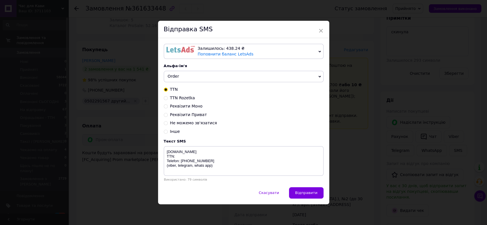
click at [244, 77] on span "Order" at bounding box center [244, 76] width 160 height 11
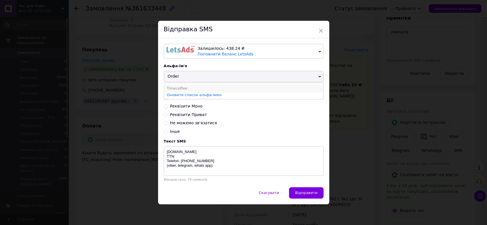
click at [220, 92] on li "Timecoffee" at bounding box center [243, 89] width 159 height 8
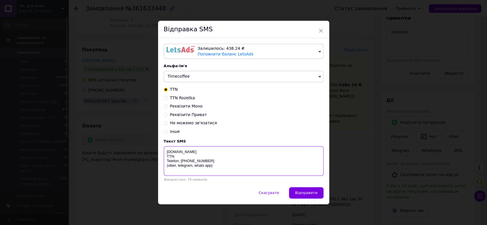
click at [207, 158] on textarea "timetocoffee.com.ua TTN: Telefon: 38073-20-536-20 (viber, telegram, whats app)" at bounding box center [244, 161] width 160 height 30
paste textarea "20451247284129"
click at [217, 163] on textarea "timetocoffee.com.ua TTN: Telefon: 38073-20-536-20 (viber, telegram, whats app)" at bounding box center [244, 161] width 160 height 30
drag, startPoint x: 211, startPoint y: 159, endPoint x: 215, endPoint y: 162, distance: 5.3
click at [210, 159] on textarea "timetocoffee.com.ua TTN: Telefon: 38073-20-536-20 (viber, telegram, whats app)" at bounding box center [244, 161] width 160 height 30
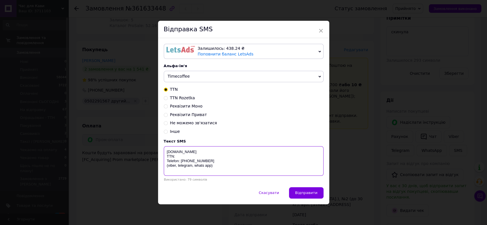
paste textarea "20451247284129"
click at [208, 158] on textarea "20451247284129" at bounding box center [244, 161] width 160 height 30
click at [179, 155] on textarea "timetocoffee.com.ua TTN: Telefon: 38073-20-536-20 (viber, telegram, whats app)" at bounding box center [244, 161] width 160 height 30
click at [181, 157] on textarea "timetocoffee.com.ua TTN: Telefon: 38073-20-536-20 (viber, telegram, whats app)" at bounding box center [244, 161] width 160 height 30
paste textarea "20451247284129"
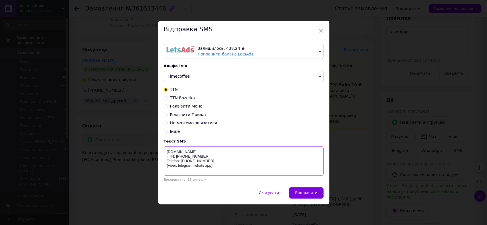
type textarea "timetocoffee.com.ua TTN: 20451247284129 Telefon: 38073-20-536-20 (viber, telegr…"
click at [323, 196] on div "Скасувати   Відправити" at bounding box center [243, 196] width 171 height 17
click at [316, 194] on span "Відправити" at bounding box center [306, 193] width 22 height 4
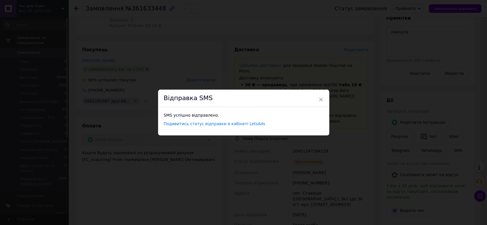
click at [193, 79] on div "× Відправка SMS SMS успішно відправлено. Подивитись статус відправки в кабінеті…" at bounding box center [243, 112] width 487 height 225
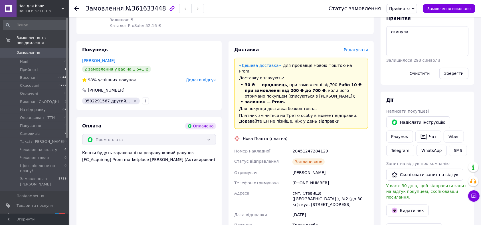
click at [142, 14] on div "Замовлення №361633448" at bounding box center [201, 8] width 231 height 17
click at [143, 11] on span "№361633448" at bounding box center [145, 8] width 40 height 7
copy span "361633448"
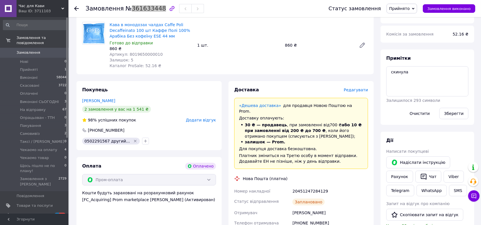
scroll to position [26, 0]
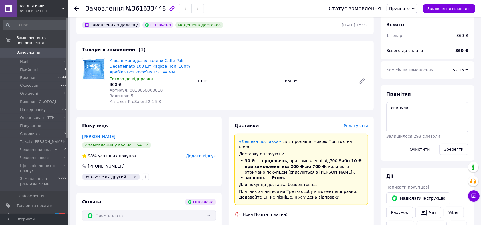
click at [393, 13] on div "Статус замовлення Прийнято Виконано Скасовано Оплачено Виконані СЬОГОДНІ На від…" at bounding box center [399, 9] width 152 height 10
drag, startPoint x: 410, startPoint y: 11, endPoint x: 410, endPoint y: 29, distance: 17.1
click at [411, 11] on span "Прийнято" at bounding box center [401, 9] width 30 height 10
click at [410, 31] on li "Пакування" at bounding box center [413, 33] width 55 height 9
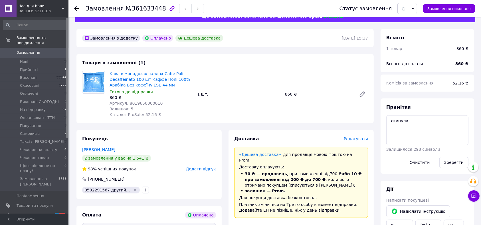
scroll to position [0, 0]
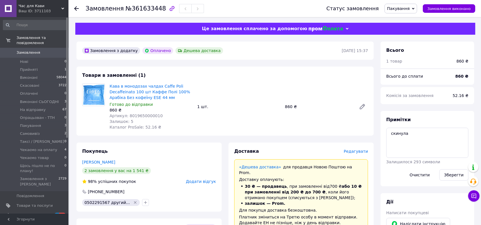
click at [30, 50] on span "Замовлення" at bounding box center [29, 52] width 24 height 5
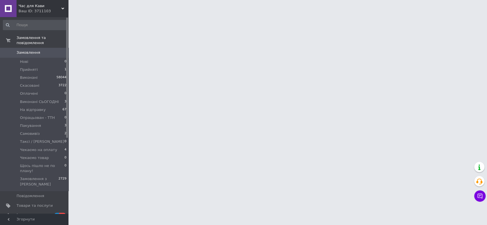
click at [30, 50] on span "Замовлення" at bounding box center [29, 52] width 24 height 5
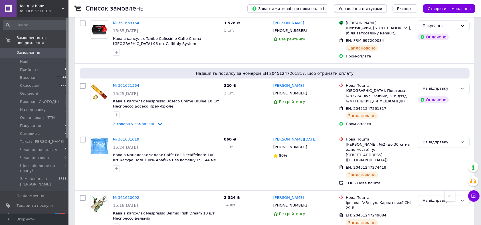
scroll to position [152, 0]
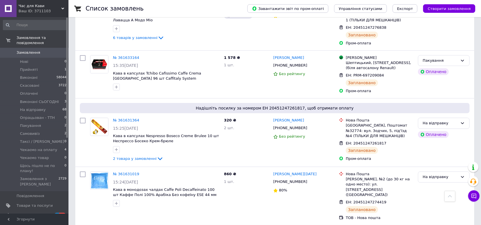
click at [59, 50] on span "0" at bounding box center [61, 52] width 16 height 5
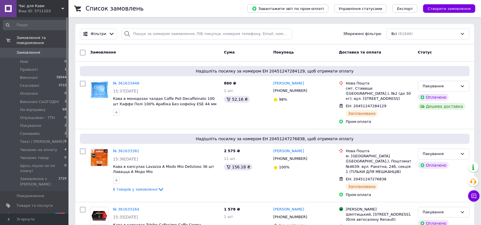
click at [50, 50] on span "Замовлення" at bounding box center [35, 52] width 36 height 5
drag, startPoint x: 50, startPoint y: 48, endPoint x: 162, endPoint y: 5, distance: 119.9
click at [50, 50] on span "Замовлення" at bounding box center [35, 52] width 36 height 5
click at [46, 66] on li "Прийняті 1" at bounding box center [35, 70] width 70 height 8
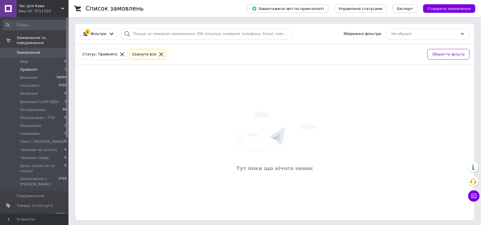
click at [23, 50] on span "Замовлення" at bounding box center [29, 52] width 24 height 5
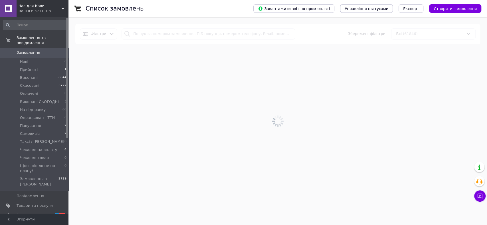
click at [23, 50] on span "Замовлення" at bounding box center [29, 52] width 24 height 5
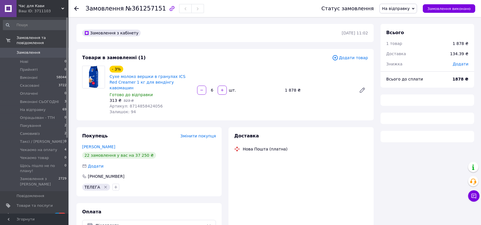
scroll to position [31, 0]
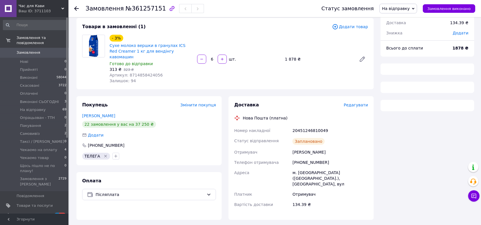
click at [312, 138] on div "Заплановано" at bounding box center [308, 141] width 32 height 7
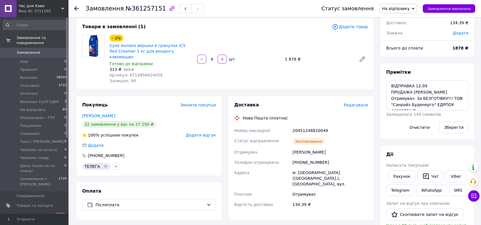
click at [306, 126] on div "20451246810049" at bounding box center [330, 131] width 78 height 10
copy div "20451246810049"
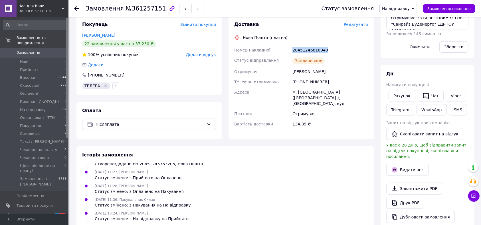
scroll to position [221, 0]
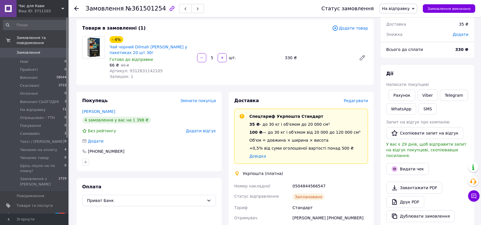
scroll to position [114, 0]
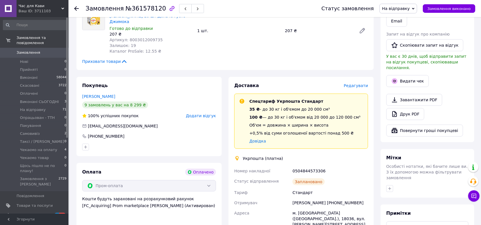
scroll to position [190, 0]
